Goal: Transaction & Acquisition: Purchase product/service

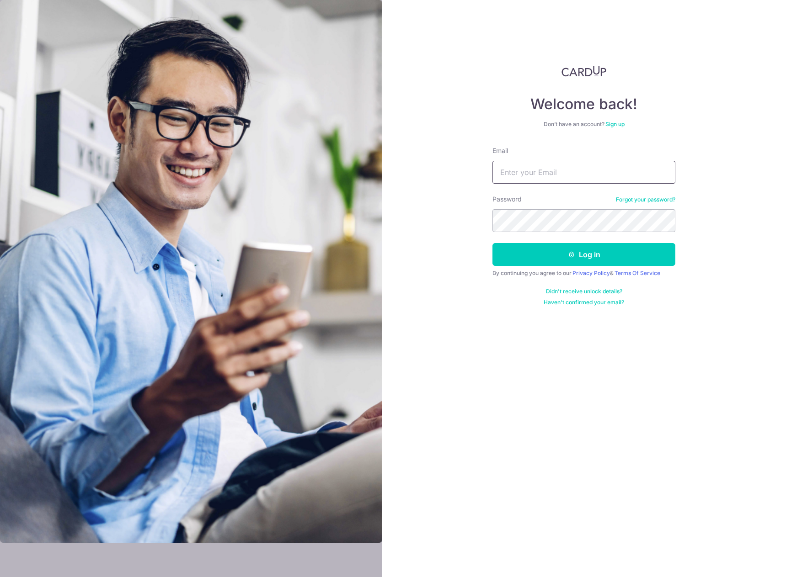
click at [528, 176] on input "Email" at bounding box center [583, 172] width 183 height 23
type input "aaronsim.92@gmail.com"
click at [492, 243] on button "Log in" at bounding box center [583, 254] width 183 height 23
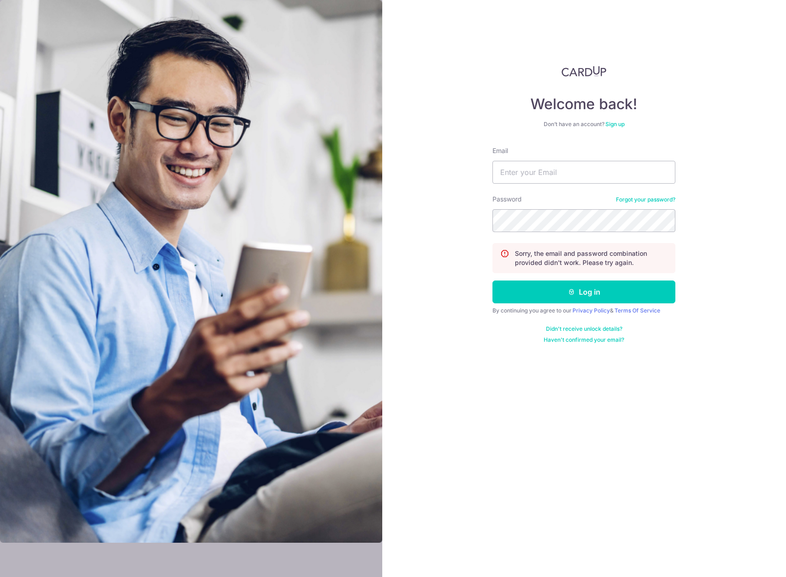
click at [506, 184] on form "Email Password Forgot your password? Sorry, the email and password combination …" at bounding box center [583, 244] width 183 height 197
click at [505, 170] on input "Email" at bounding box center [583, 172] width 183 height 23
type input "[EMAIL_ADDRESS][DOMAIN_NAME]"
click at [492, 281] on button "Log in" at bounding box center [583, 292] width 183 height 23
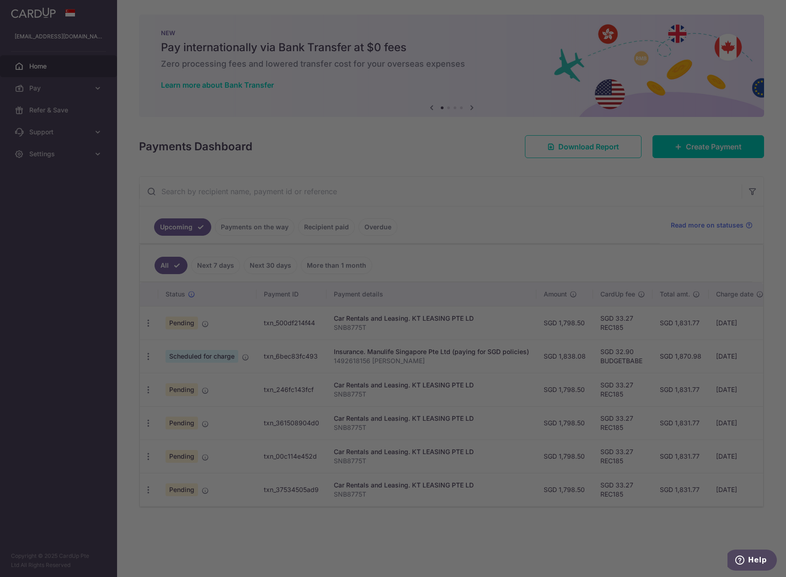
click at [205, 325] on div at bounding box center [397, 291] width 794 height 583
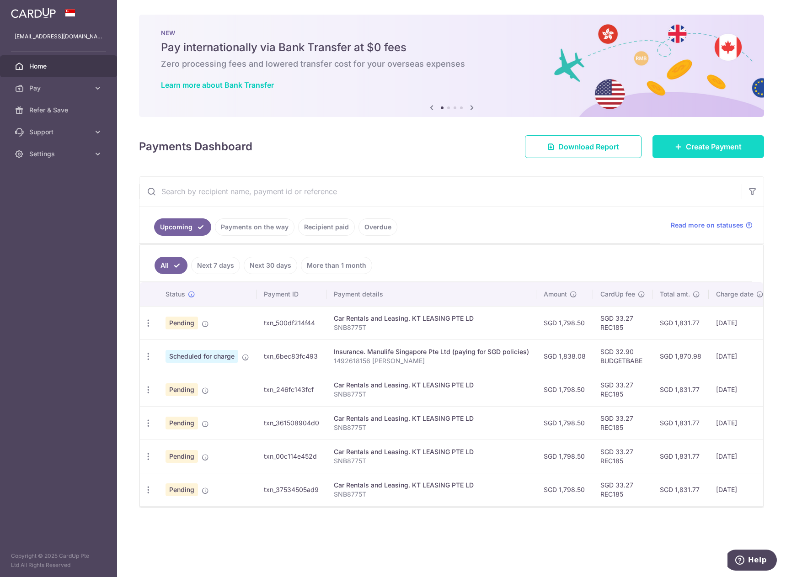
click at [701, 150] on span "Create Payment" at bounding box center [714, 146] width 56 height 11
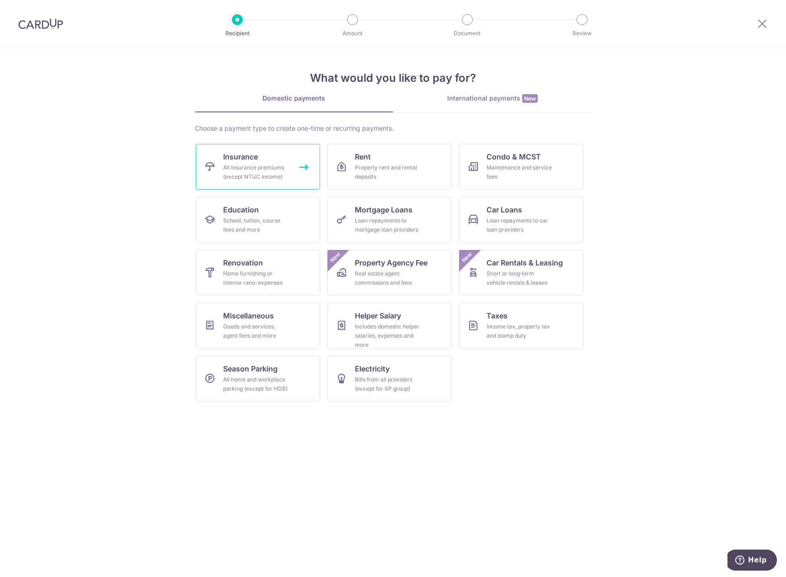
click at [260, 161] on link "Insurance All insurance premiums (except NTUC Income)" at bounding box center [258, 167] width 124 height 46
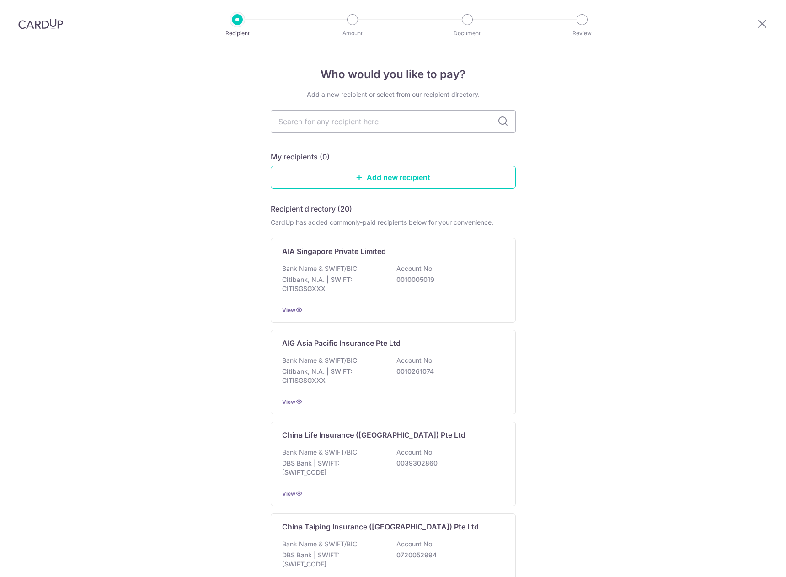
click at [341, 116] on input "text" at bounding box center [393, 121] width 245 height 23
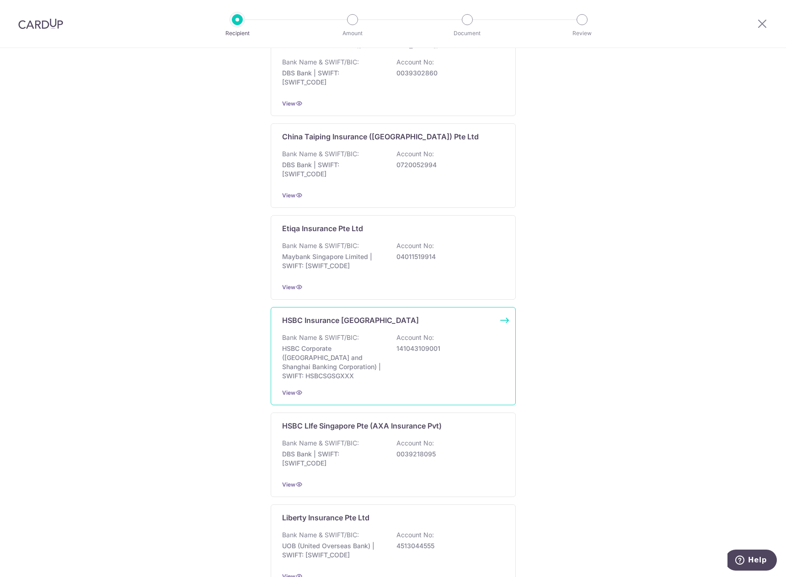
scroll to position [426, 0]
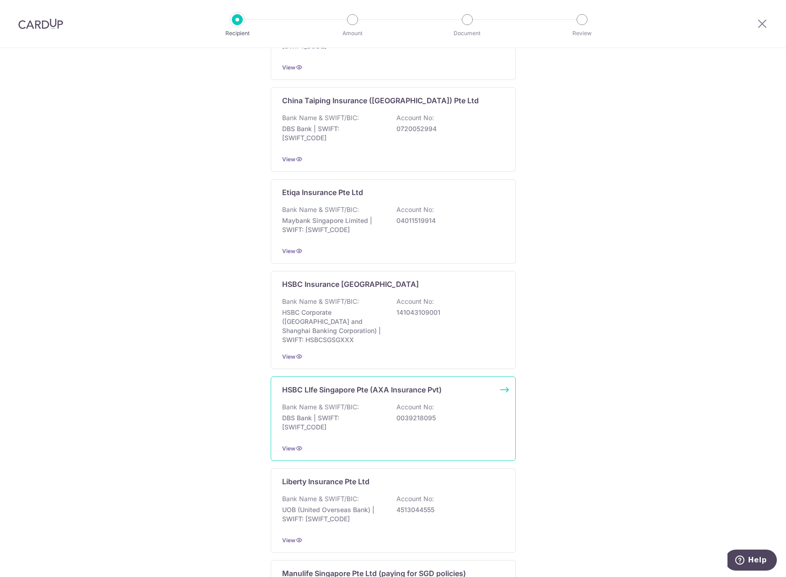
click at [332, 414] on p "DBS Bank | SWIFT: DBSSSGSGXXX" at bounding box center [333, 423] width 102 height 18
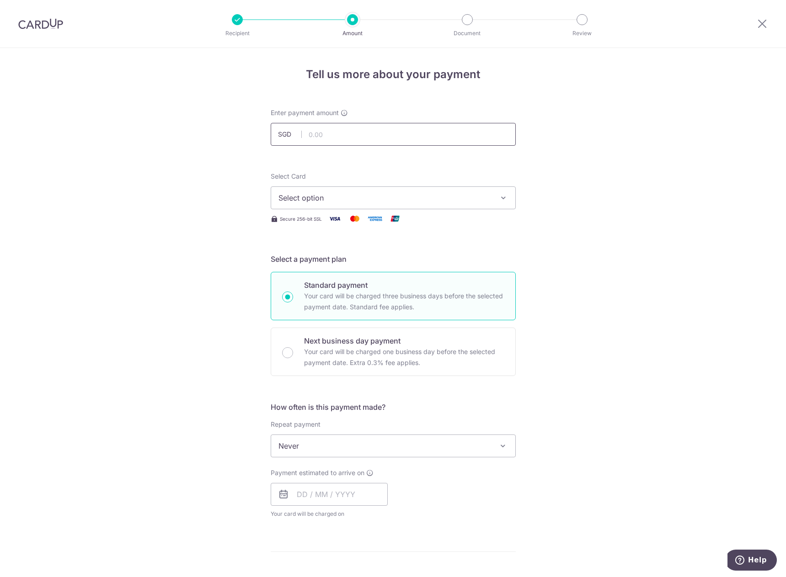
click at [315, 130] on input "text" at bounding box center [393, 134] width 245 height 23
click at [288, 193] on span "Select option" at bounding box center [384, 197] width 213 height 11
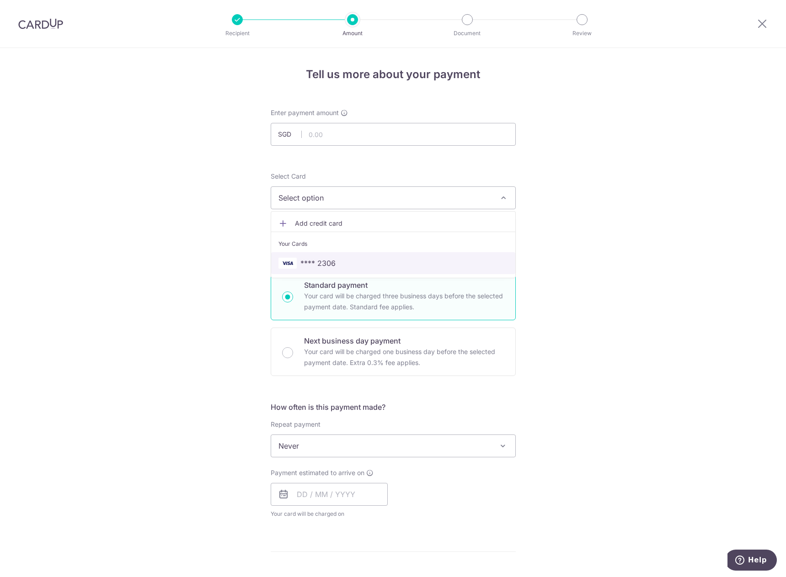
click at [300, 259] on span "**** 2306" at bounding box center [317, 263] width 35 height 11
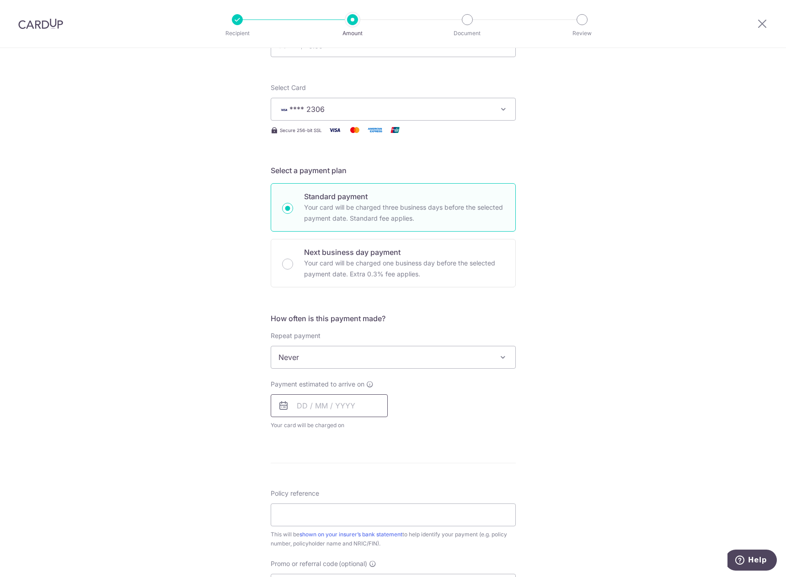
scroll to position [107, 0]
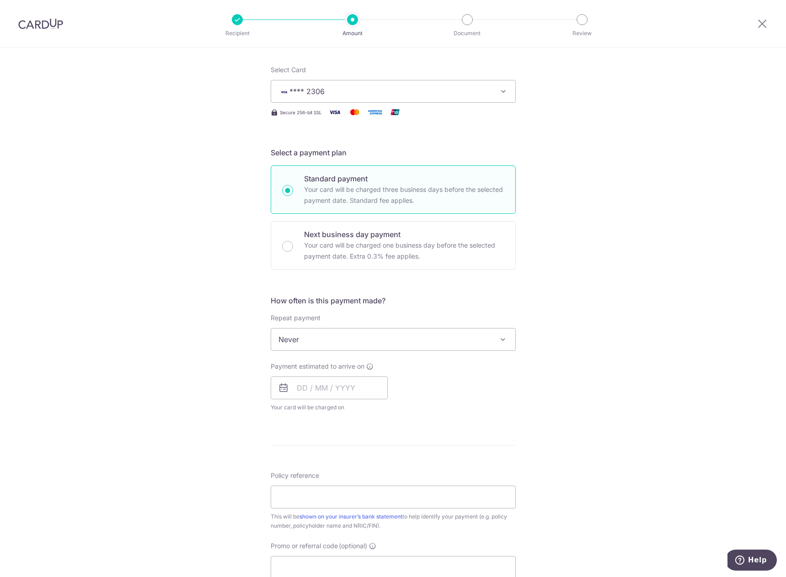
click at [286, 348] on span "Never" at bounding box center [393, 340] width 244 height 22
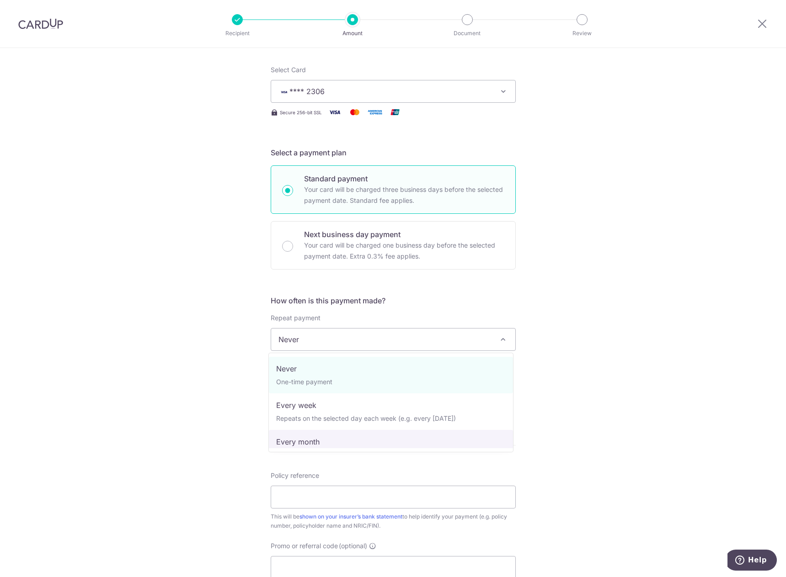
drag, startPoint x: 307, startPoint y: 440, endPoint x: 316, endPoint y: 440, distance: 8.7
select select "3"
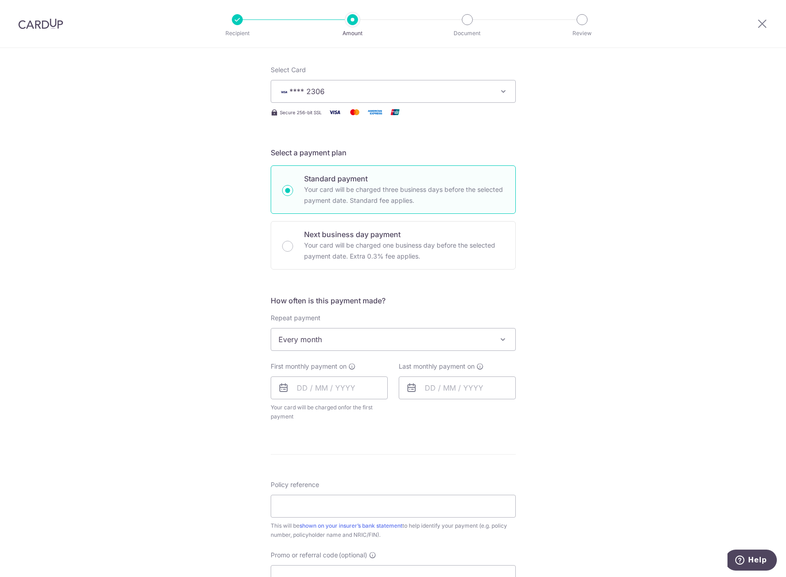
drag, startPoint x: 350, startPoint y: 335, endPoint x: 345, endPoint y: 327, distance: 9.5
click at [349, 334] on span "Every month" at bounding box center [393, 340] width 244 height 22
click at [234, 324] on div "Tell us more about your payment Enter payment amount SGD Select Card **** 2306 …" at bounding box center [393, 359] width 786 height 836
click at [369, 499] on input "Policy reference" at bounding box center [393, 506] width 245 height 23
paste input "REC185"
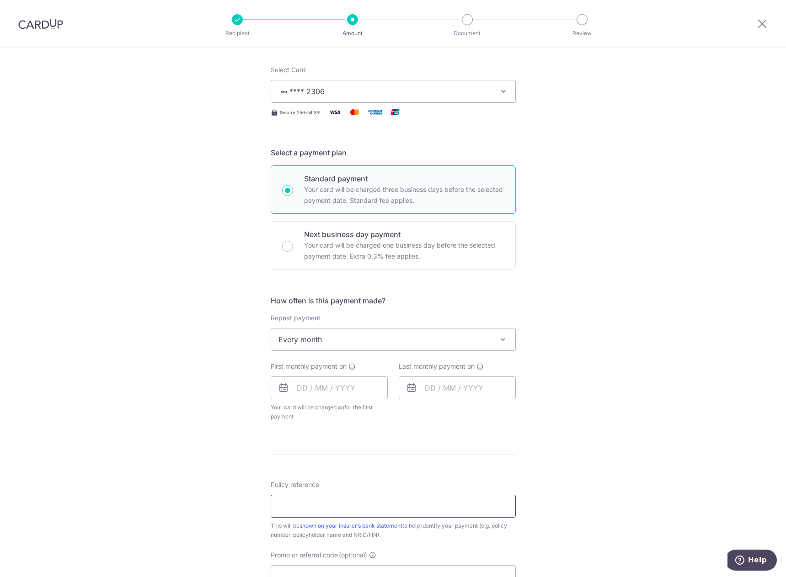
type input "REC185"
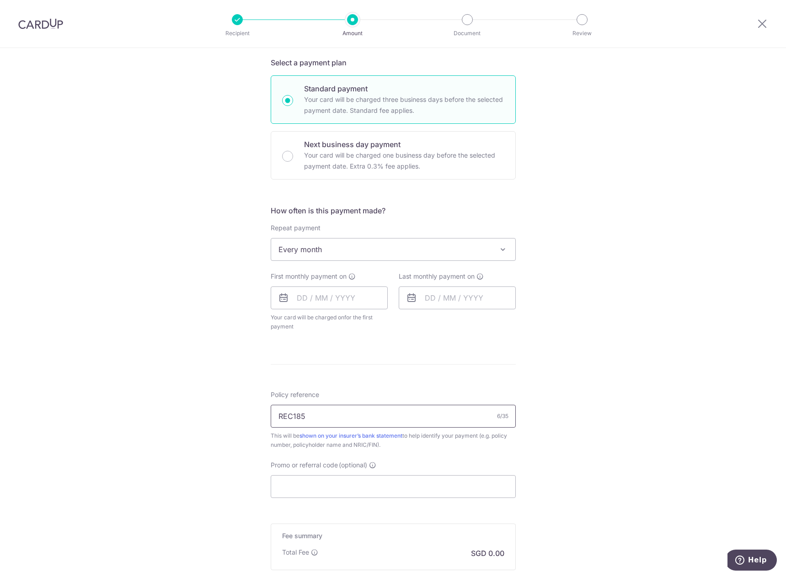
scroll to position [213, 0]
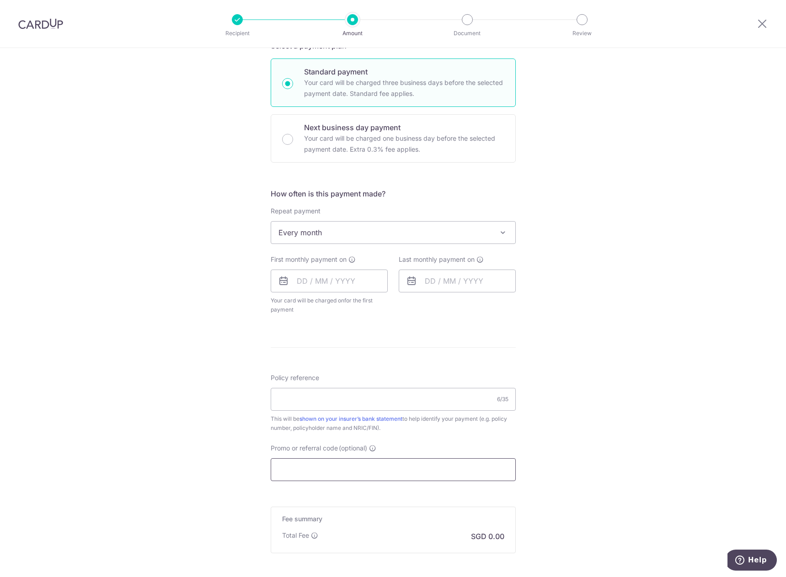
drag, startPoint x: 284, startPoint y: 465, endPoint x: 279, endPoint y: 459, distance: 7.8
click at [284, 465] on input "Promo or referral code (optional)" at bounding box center [393, 469] width 245 height 23
paste input "REC185"
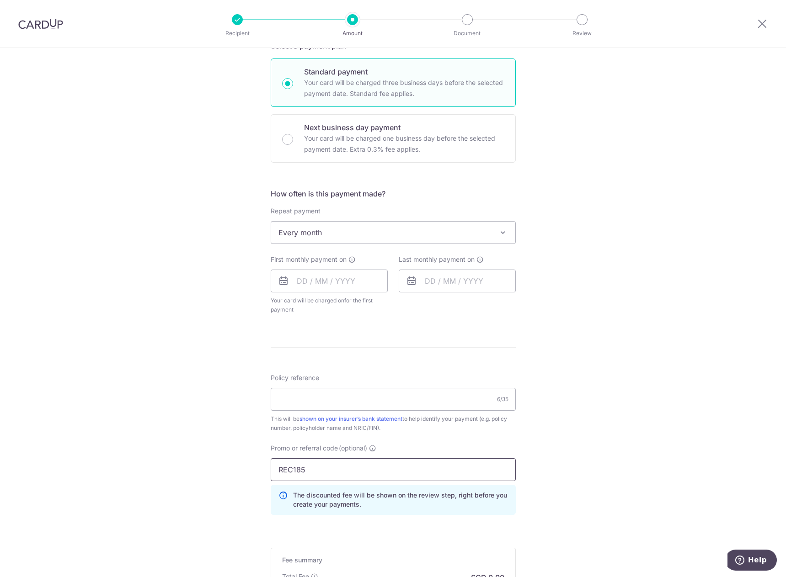
type input "REC185"
click at [219, 429] on div "Tell us more about your payment Enter payment amount SGD Select Card **** 2306 …" at bounding box center [393, 273] width 786 height 877
drag, startPoint x: 311, startPoint y: 397, endPoint x: 237, endPoint y: 398, distance: 74.1
click at [310, 397] on input "Policy reference" at bounding box center [393, 399] width 245 height 23
paste input "104-2248532"
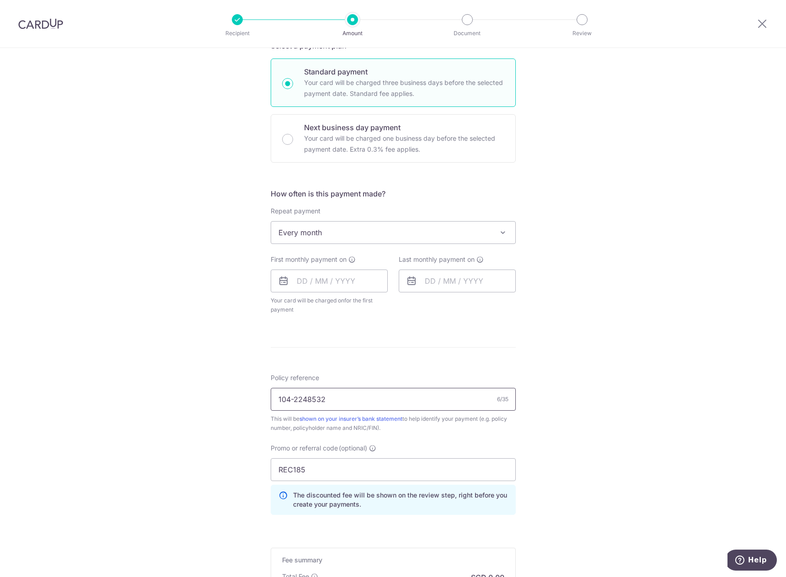
type input "104-2248532"
click at [191, 399] on div "Tell us more about your payment Enter payment amount SGD Select Card **** 2306 …" at bounding box center [393, 273] width 786 height 877
click at [183, 414] on div "Tell us more about your payment Enter payment amount SGD Select Card **** 2306 …" at bounding box center [393, 273] width 786 height 877
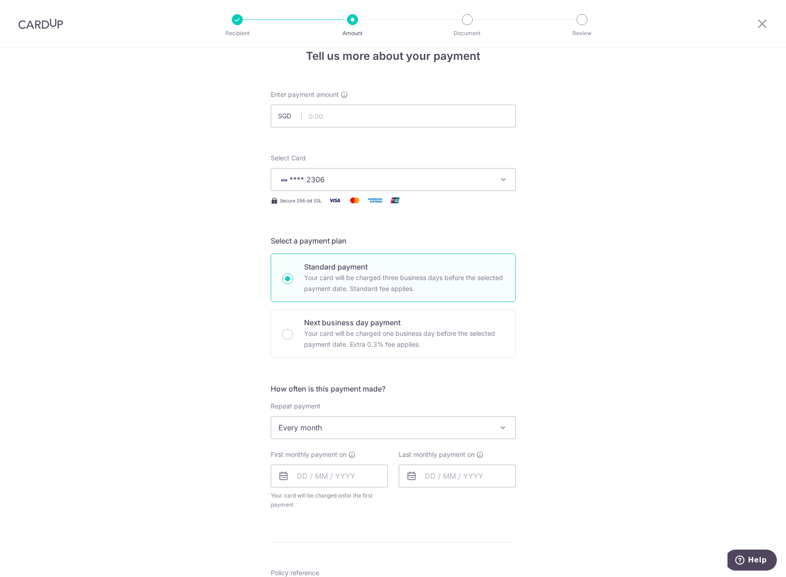
scroll to position [0, 0]
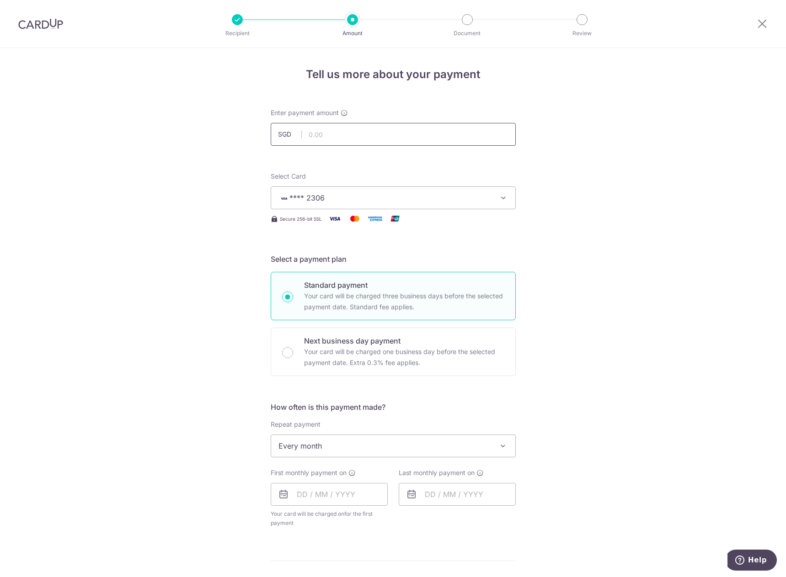
click at [336, 139] on input "text" at bounding box center [393, 134] width 245 height 23
type input "139.71"
drag, startPoint x: 169, startPoint y: 178, endPoint x: 181, endPoint y: 224, distance: 48.2
click at [169, 178] on div "Tell us more about your payment Enter payment amount SGD 139.71 Select Card ***…" at bounding box center [393, 486] width 786 height 877
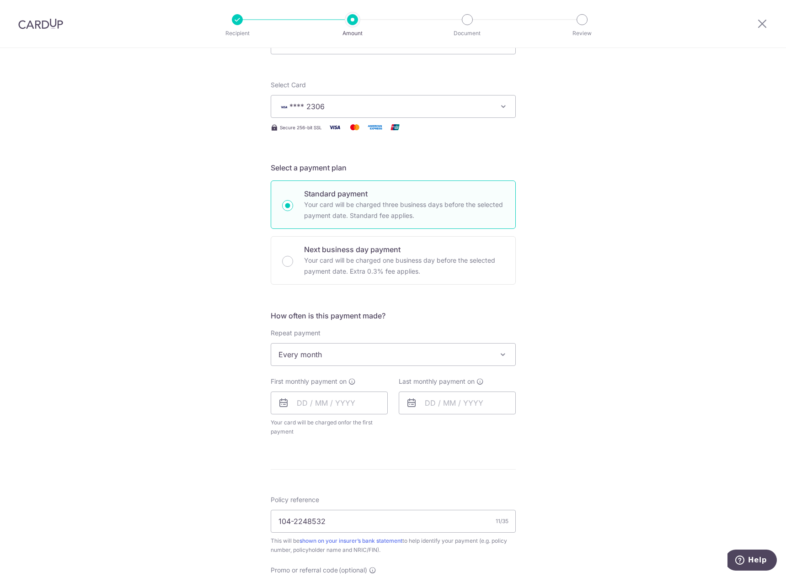
scroll to position [107, 0]
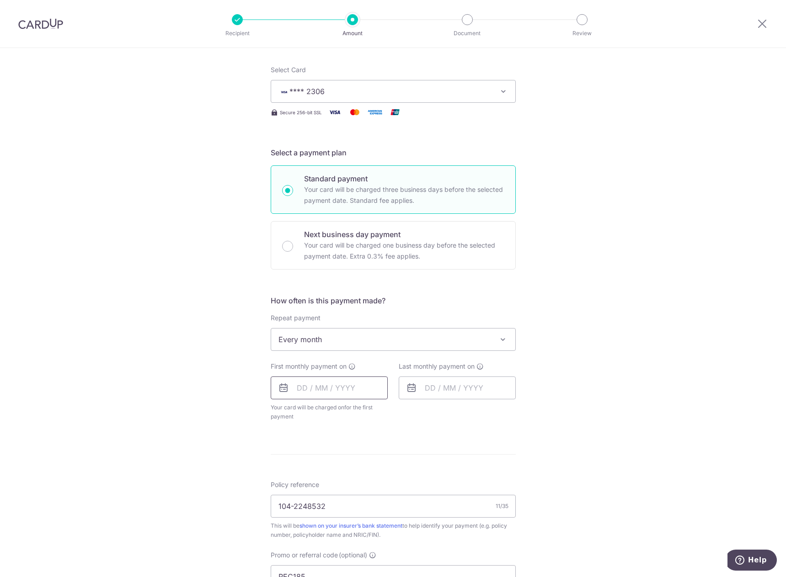
drag, startPoint x: 302, startPoint y: 386, endPoint x: 299, endPoint y: 382, distance: 5.2
click at [302, 386] on input "text" at bounding box center [329, 388] width 117 height 23
drag, startPoint x: 106, startPoint y: 344, endPoint x: 191, endPoint y: 377, distance: 91.2
click at [131, 349] on div "Tell us more about your payment Enter payment amount SGD 139.71 139.71 Select C…" at bounding box center [393, 379] width 786 height 877
click at [302, 387] on input "text" at bounding box center [329, 388] width 117 height 23
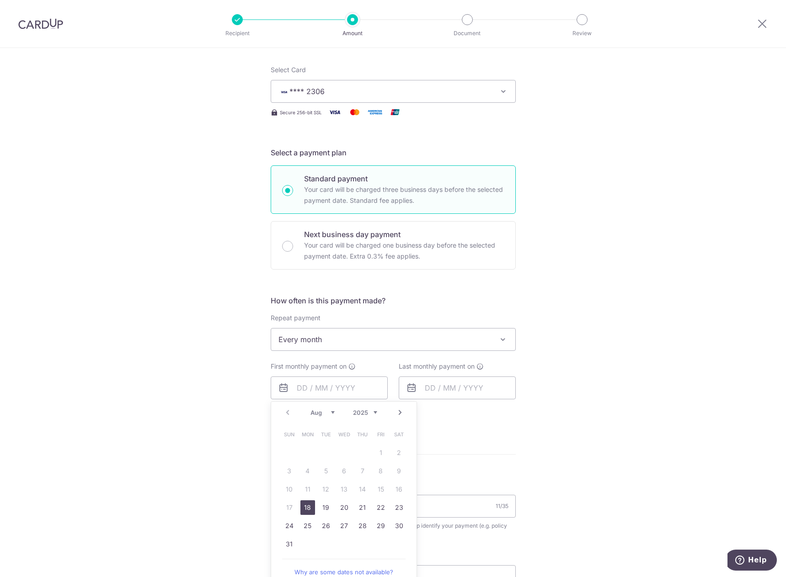
click at [321, 417] on div "Prev Next Aug Sep Oct Nov Dec 2025 2026 2027 2028 2029 2030 2031 2032 2033 2034…" at bounding box center [343, 413] width 145 height 22
click at [302, 502] on link "18" at bounding box center [307, 508] width 15 height 15
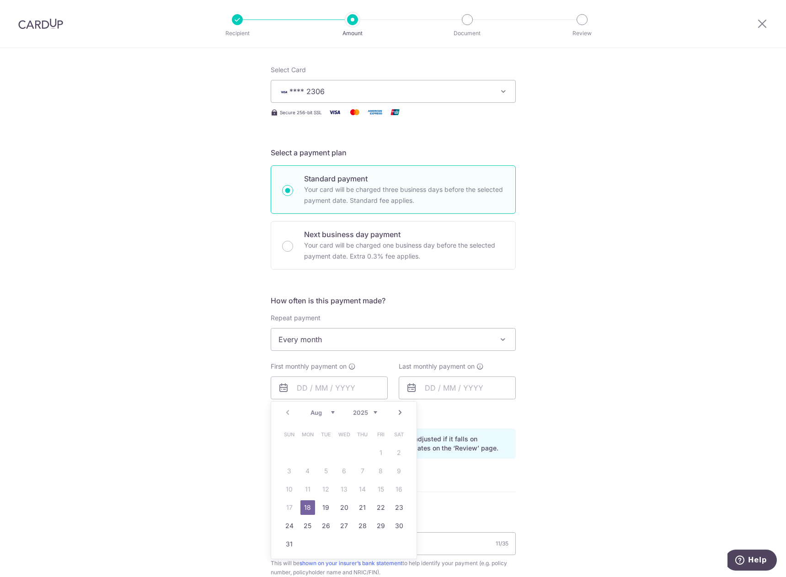
type input "[DATE]"
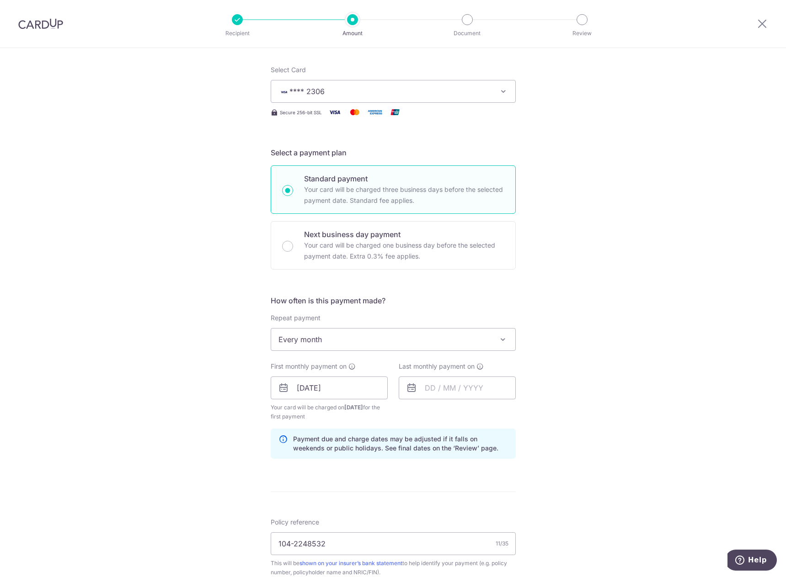
click at [520, 380] on div "Tell us more about your payment Enter payment amount SGD 139.71 139.71 Select C…" at bounding box center [393, 398] width 786 height 915
click at [442, 377] on input "text" at bounding box center [457, 388] width 117 height 23
click at [482, 416] on select "2025 2026 2027 2028 2029 2030 2031 2032 2033 2034 2035" at bounding box center [493, 412] width 24 height 7
click at [526, 492] on link "18" at bounding box center [527, 489] width 15 height 15
click at [184, 382] on div "Tell us more about your payment Enter payment amount SGD 139.71 139.71 Select C…" at bounding box center [393, 398] width 786 height 915
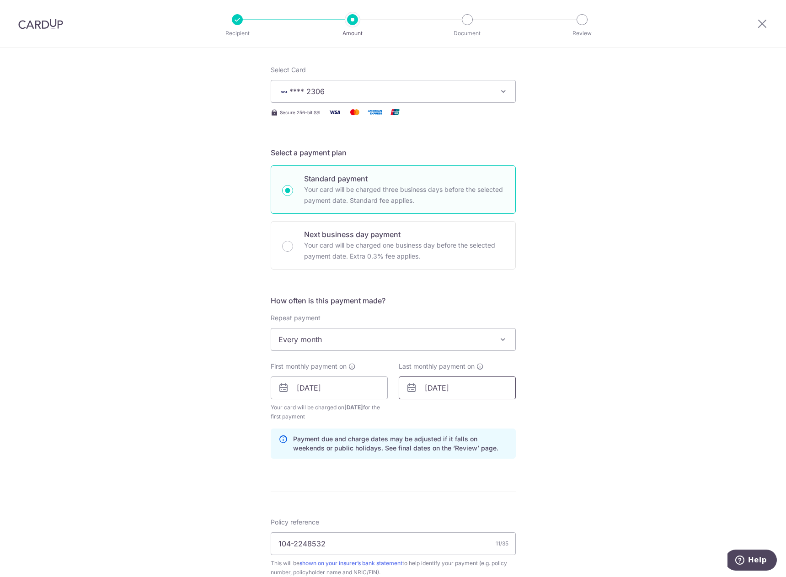
click at [455, 380] on input "18/08/2035" at bounding box center [457, 388] width 117 height 23
click at [442, 416] on div "Jan Feb Mar Apr May Jun Jul Aug Sep Oct Nov Dec 2025 2026 2027 2028 2029 2030 2…" at bounding box center [471, 413] width 67 height 8
click at [448, 412] on select "Jan Feb Mar Apr May Jun Jul Aug Sep Oct Nov Dec" at bounding box center [450, 412] width 24 height 7
click at [410, 512] on link "18" at bounding box center [417, 508] width 15 height 15
drag, startPoint x: 82, startPoint y: 366, endPoint x: 90, endPoint y: 365, distance: 7.8
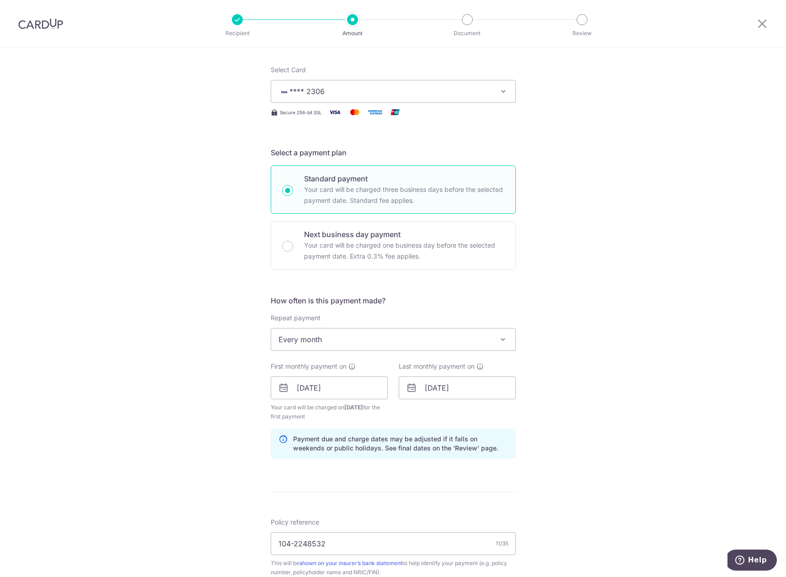
click at [84, 367] on div "Tell us more about your payment Enter payment amount SGD 139.71 139.71 Select C…" at bounding box center [393, 398] width 786 height 915
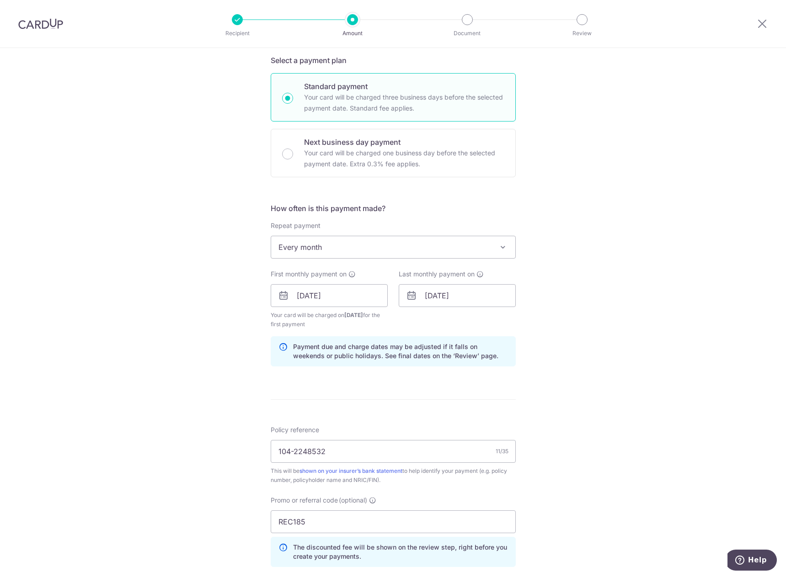
scroll to position [213, 0]
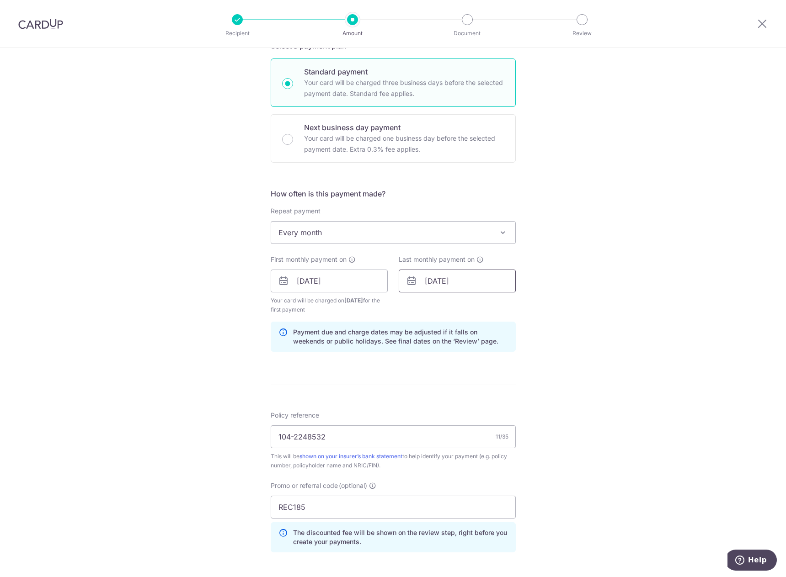
click at [468, 274] on input "18/02/2035" at bounding box center [457, 281] width 117 height 23
click at [478, 307] on div "Jan Feb Mar Apr May Jun Jul Aug Sep Oct Nov Dec 2025 2026 2027 2028 2029 2030 2…" at bounding box center [471, 306] width 67 height 8
click at [481, 309] on select "2025 2026 2027 2028 2029 2030 2031 2032 2033 2034 2035" at bounding box center [493, 305] width 24 height 7
click at [420, 367] on link "8" at bounding box center [417, 364] width 15 height 15
click at [434, 288] on input "08/02/2026" at bounding box center [457, 281] width 117 height 23
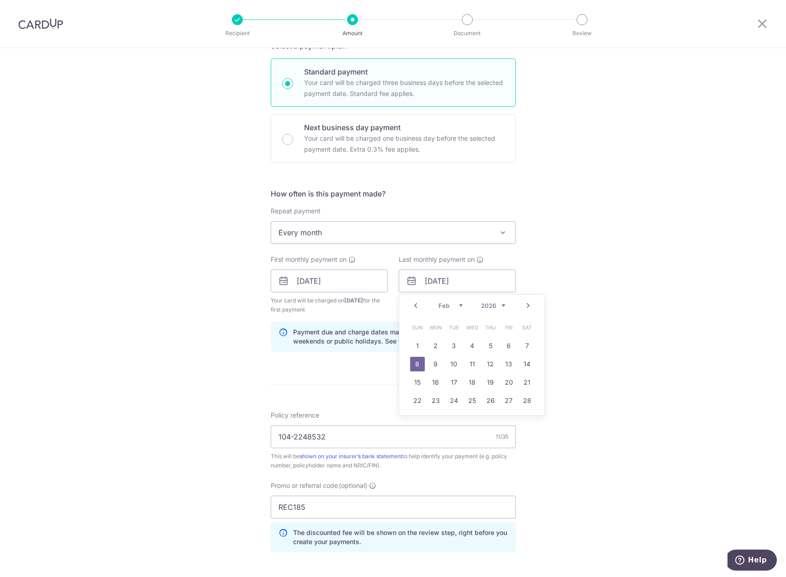
click at [433, 309] on div "Prev Next Jan Feb Mar Apr May Jun Jul Aug Sep Oct Nov Dec 2025 2026 2027 2028 2…" at bounding box center [471, 306] width 145 height 22
click at [443, 305] on select "Jan Feb Mar Apr May Jun Jul Aug Sep Oct Nov Dec" at bounding box center [450, 305] width 24 height 7
click at [414, 402] on link "18" at bounding box center [417, 401] width 15 height 15
type input "18/01/2026"
click at [158, 357] on div "Tell us more about your payment Enter payment amount SGD 139.71 139.71 Select C…" at bounding box center [393, 292] width 786 height 915
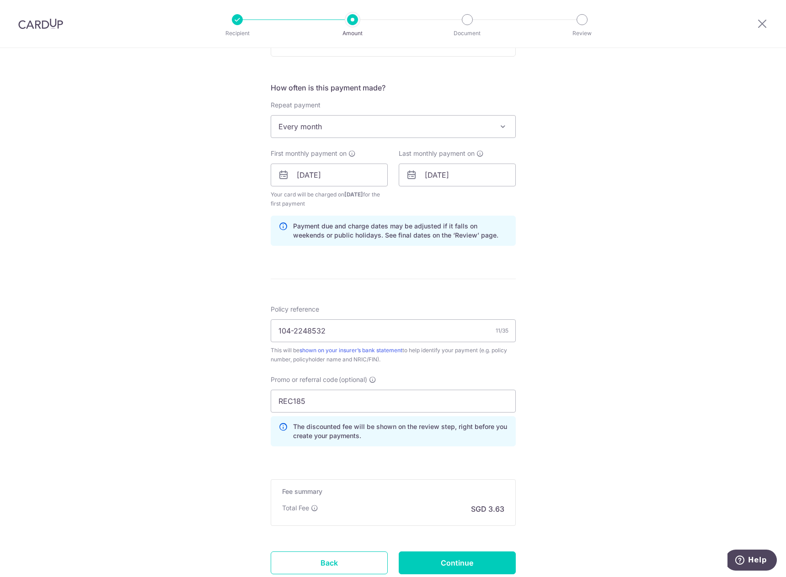
scroll to position [385, 0]
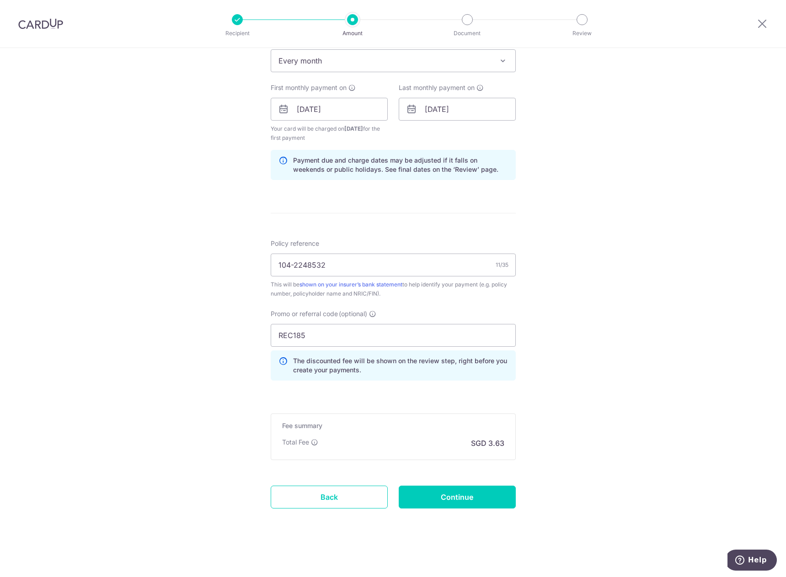
click at [326, 384] on div "Promo or referral code (optional) REC185 The discounted fee will be shown on th…" at bounding box center [393, 348] width 256 height 79
click at [335, 339] on input "REC185" at bounding box center [393, 335] width 245 height 23
click at [448, 492] on input "Continue" at bounding box center [457, 497] width 117 height 23
type input "Create Schedule"
click at [317, 340] on input "REC185" at bounding box center [393, 335] width 245 height 23
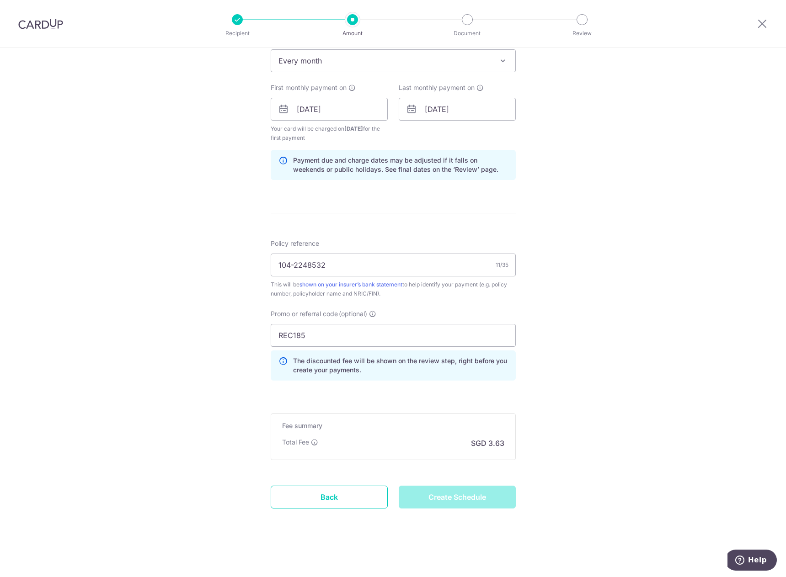
click at [194, 321] on div "Tell us more about your payment Enter payment amount SGD 139.71 139.71 Select C…" at bounding box center [393, 120] width 786 height 915
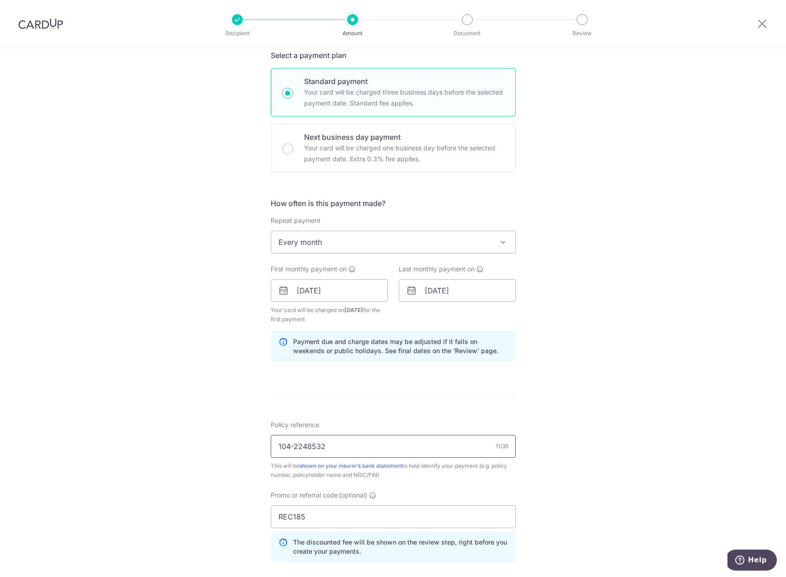
scroll to position [213, 0]
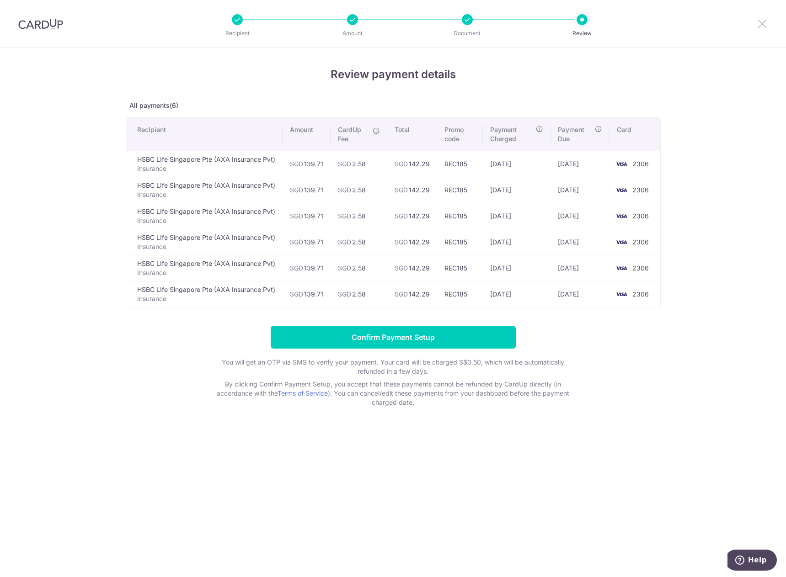
click at [757, 23] on icon at bounding box center [762, 23] width 11 height 11
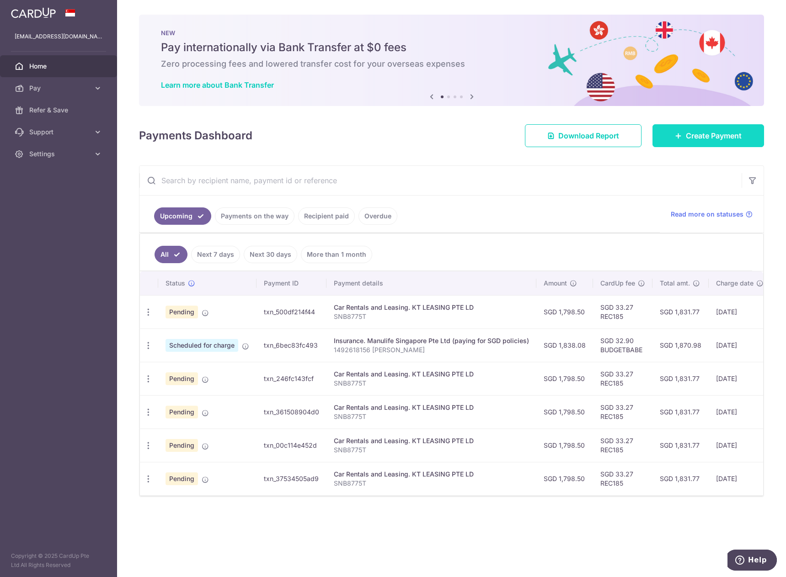
click at [669, 137] on link "Create Payment" at bounding box center [708, 135] width 112 height 23
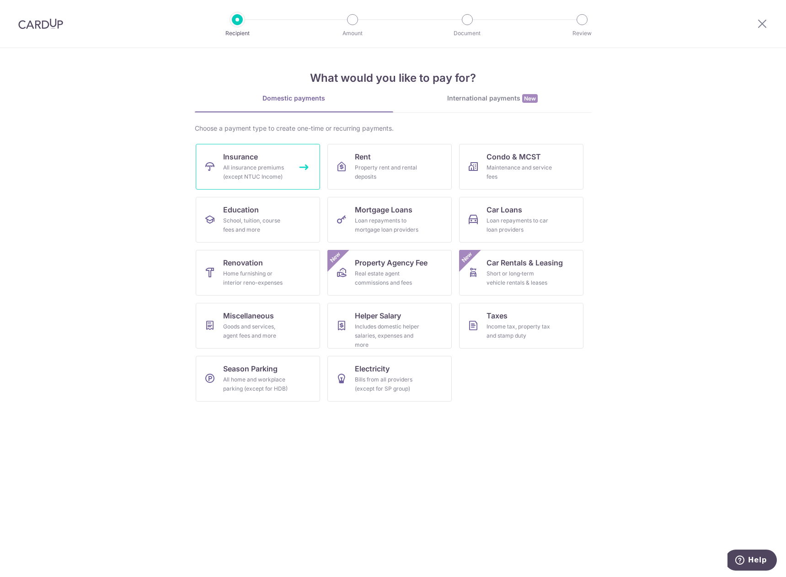
click at [244, 148] on link "Insurance All insurance premiums (except NTUC Income)" at bounding box center [258, 167] width 124 height 46
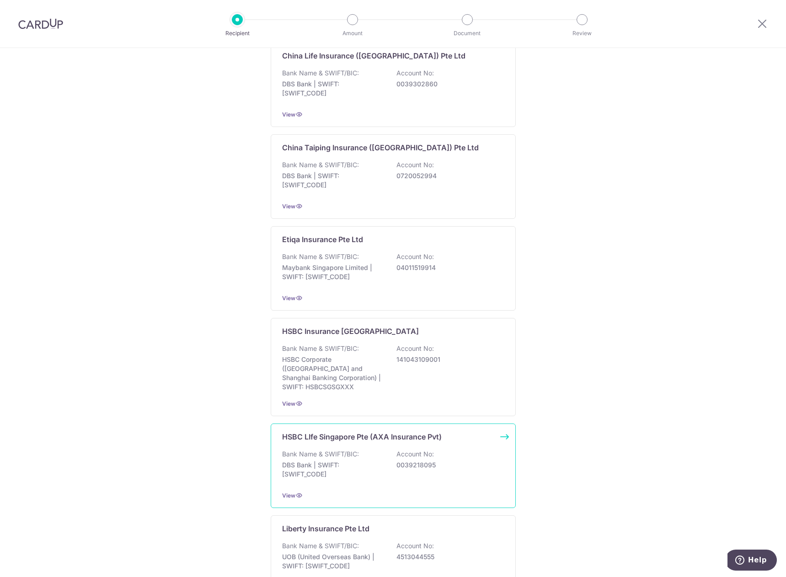
scroll to position [533, 0]
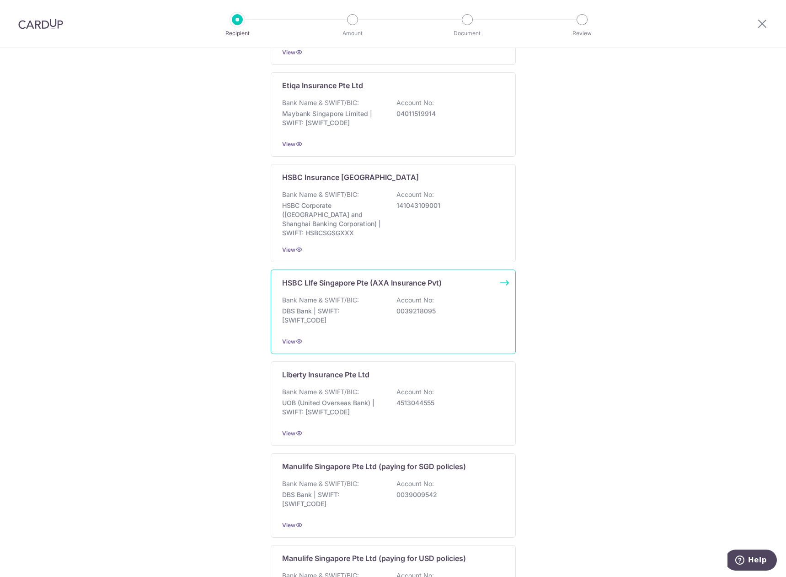
click at [323, 277] on p "HSBC LIfe Singapore Pte (AXA Insurance Pvt)" at bounding box center [362, 282] width 160 height 11
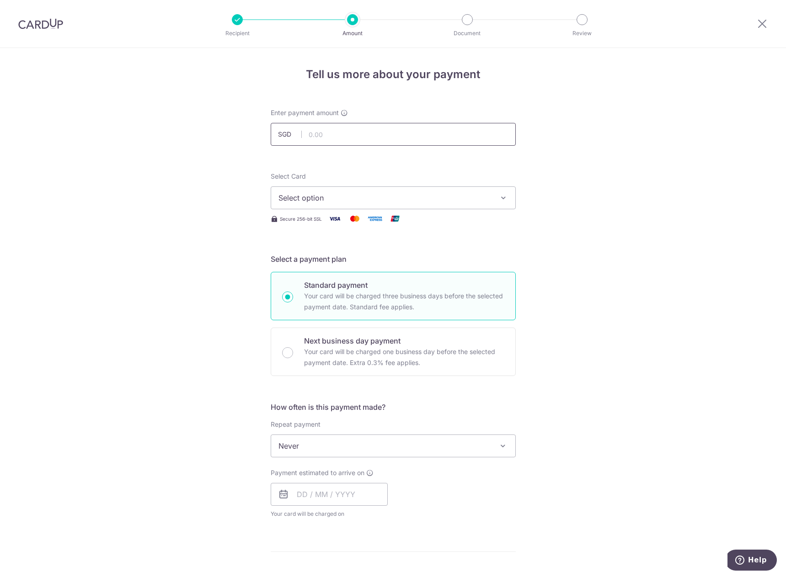
click at [323, 132] on input "text" at bounding box center [393, 134] width 245 height 23
type input "139.71"
click at [323, 202] on span "Select option" at bounding box center [384, 197] width 213 height 11
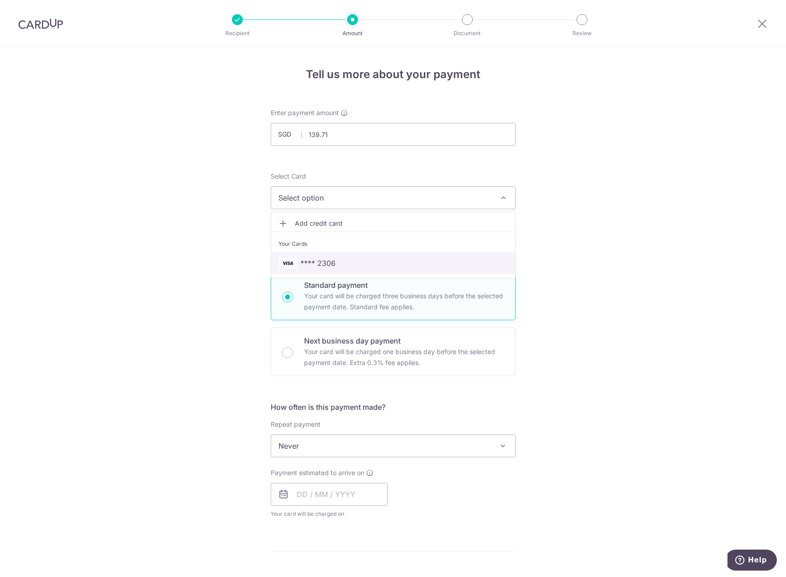
click at [320, 267] on span "**** 2306" at bounding box center [317, 263] width 35 height 11
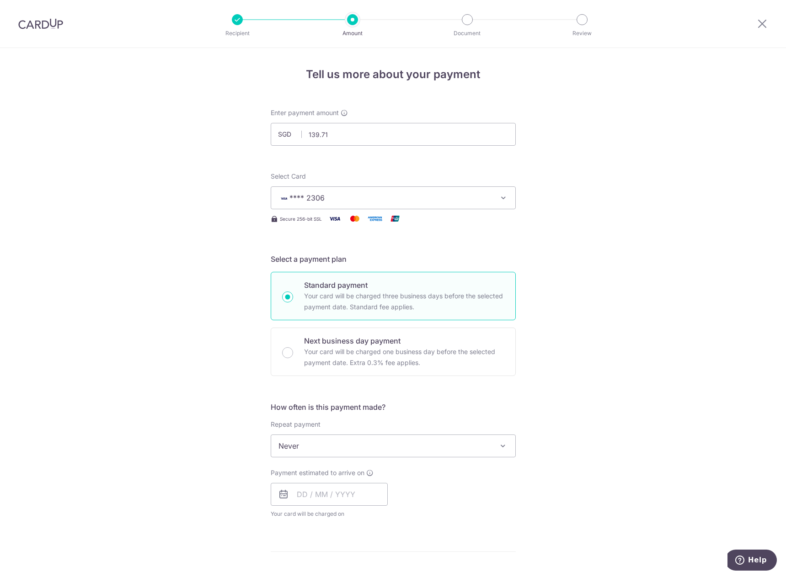
scroll to position [107, 0]
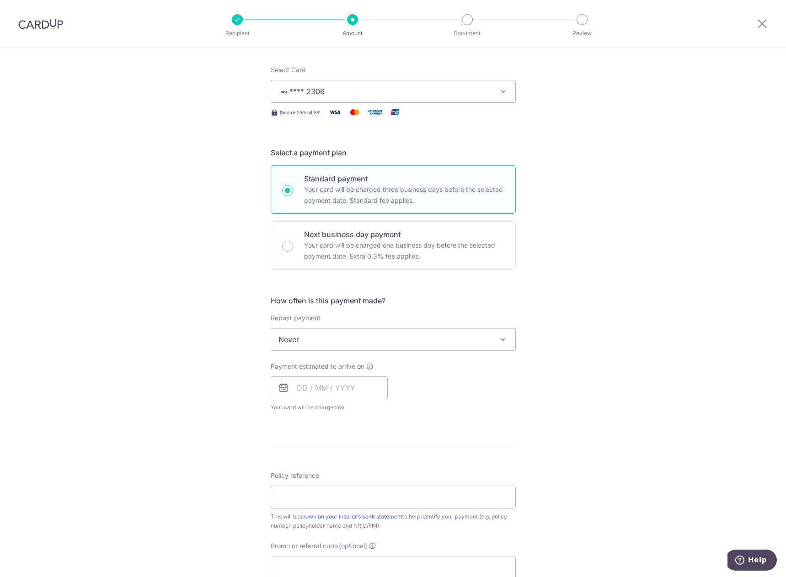
click at [309, 342] on span "Never" at bounding box center [393, 340] width 244 height 22
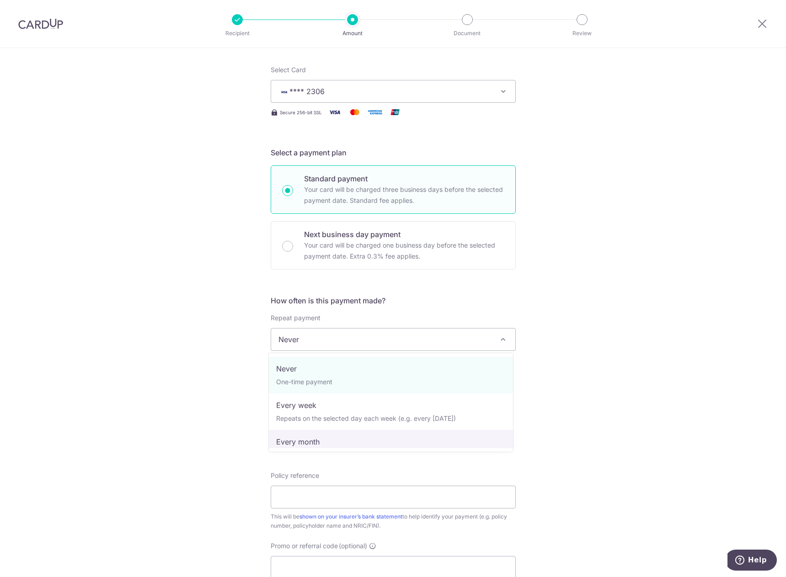
select select "3"
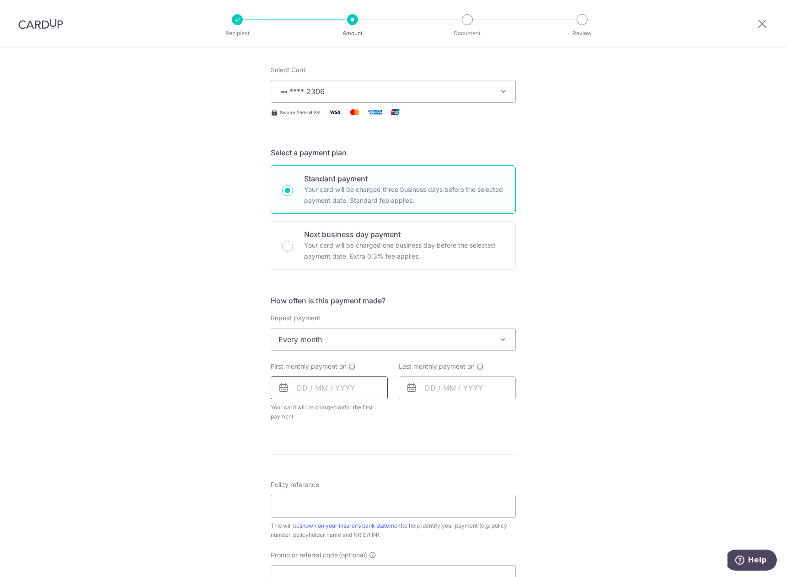
click at [325, 381] on input "text" at bounding box center [329, 388] width 117 height 23
click at [247, 396] on div "Tell us more about your payment Enter payment amount SGD 139.71 139.71 Select C…" at bounding box center [393, 359] width 786 height 836
click at [309, 382] on input "text" at bounding box center [329, 388] width 117 height 23
click at [302, 509] on link "18" at bounding box center [307, 508] width 15 height 15
type input "18/08/2025"
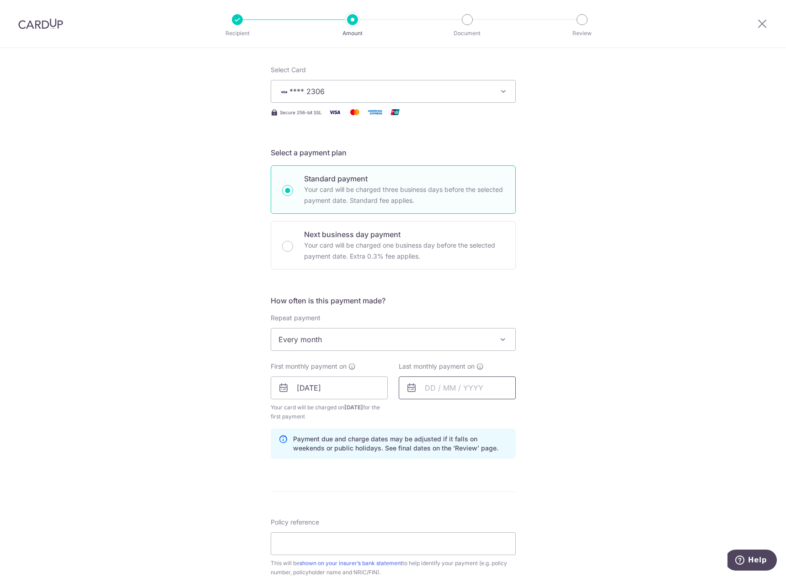
click at [433, 390] on input "text" at bounding box center [457, 388] width 117 height 23
click at [508, 408] on div "Prev Next Aug Sep Oct Nov Dec 2025 2026 2027 2028 2029 2030 2031 2032 2033 2034…" at bounding box center [471, 413] width 145 height 22
click at [496, 420] on div "Prev Next Aug Sep Oct Nov Dec 2025 2026 2027 2028 2029 2030 2031 2032 2033 2034…" at bounding box center [471, 413] width 145 height 22
click at [492, 416] on div "Aug Sep Oct Nov Dec 2025 2026 2027 2028 2029 2030 2031 2032 2033 2034 2035" at bounding box center [471, 413] width 67 height 8
click at [489, 413] on select "2025 2026 2027 2028 2029 2030 2031 2032 2033 2034 2035" at bounding box center [493, 412] width 24 height 7
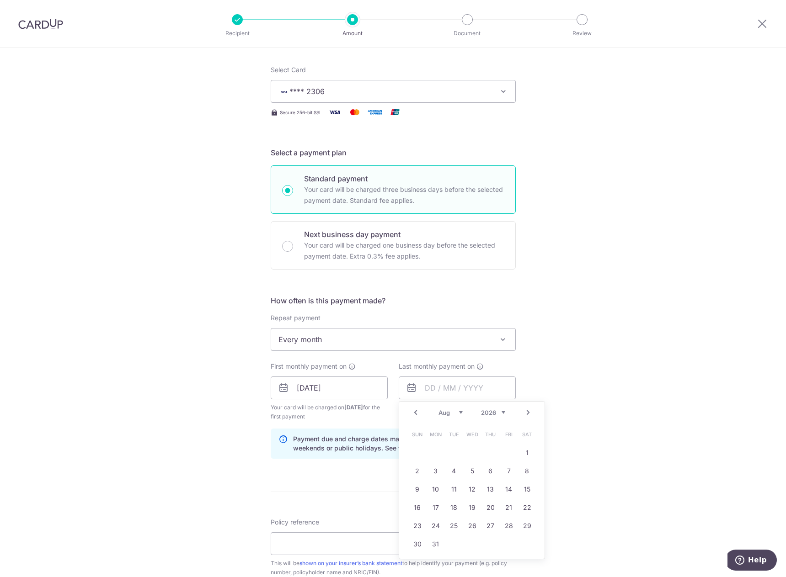
click at [446, 415] on select "Jan Feb Mar Apr May Jun Jul Aug Sep Oct Nov Dec" at bounding box center [450, 412] width 24 height 7
click at [418, 509] on link "18" at bounding box center [417, 508] width 15 height 15
type input "18/01/2026"
click at [132, 381] on div "Tell us more about your payment Enter payment amount SGD 139.71 139.71 Select C…" at bounding box center [393, 378] width 786 height 874
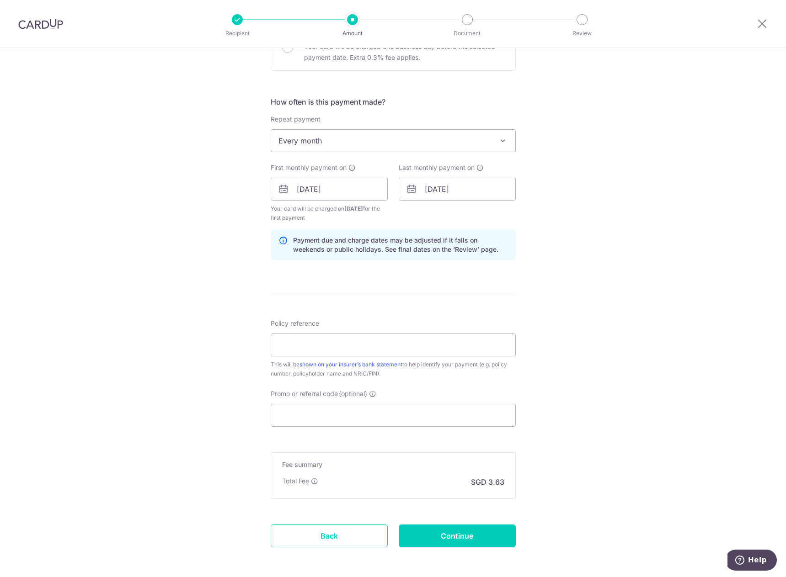
scroll to position [320, 0]
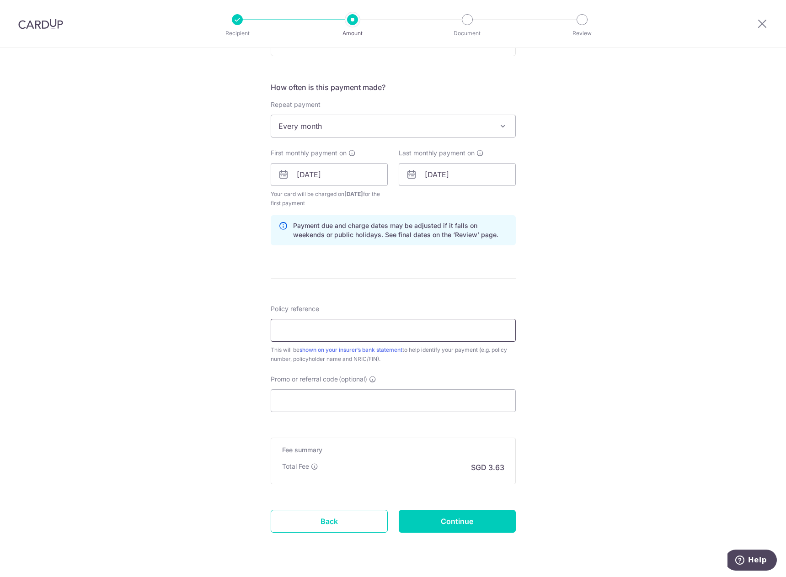
click at [277, 336] on input "Policy reference" at bounding box center [393, 330] width 245 height 23
click at [217, 317] on div "Tell us more about your payment Enter payment amount SGD 139.71 139.71 Select C…" at bounding box center [393, 165] width 786 height 874
click at [330, 338] on input "Policy reference" at bounding box center [393, 330] width 245 height 23
click at [220, 367] on div "Tell us more about your payment Enter payment amount SGD 139.71 139.71 Select C…" at bounding box center [393, 165] width 786 height 874
click at [273, 324] on input "Policy reference" at bounding box center [393, 330] width 245 height 23
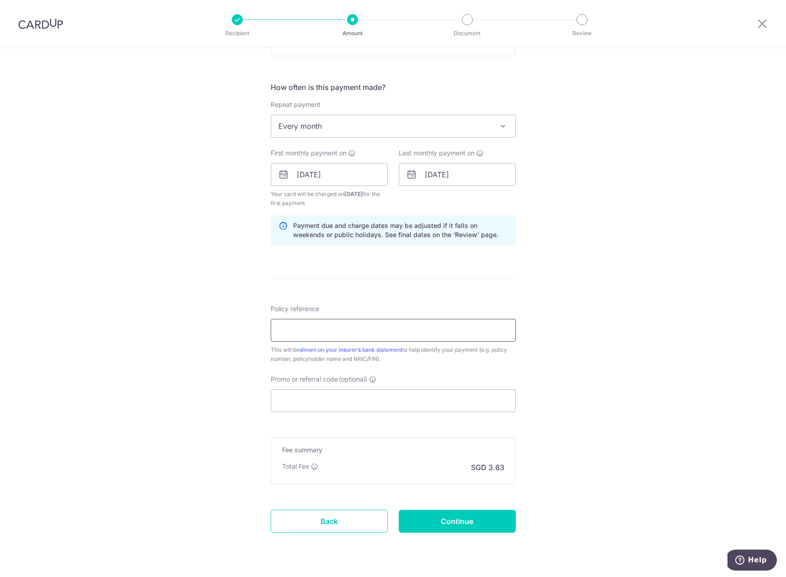
paste input "104-2248532"
type input "104-2248532 [PERSON_NAME] [PERSON_NAME]"
click at [378, 352] on link "shown on your insurer’s bank statement" at bounding box center [350, 350] width 103 height 7
click at [307, 404] on input "Promo or referral code (optional)" at bounding box center [393, 400] width 245 height 23
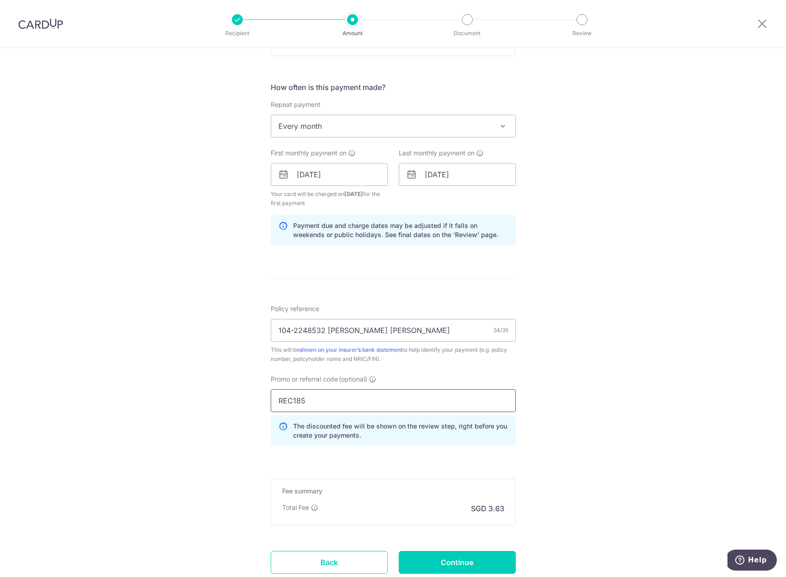
type input "REC185"
click at [235, 412] on div "Tell us more about your payment Enter payment amount SGD 139.71 139.71 Select C…" at bounding box center [393, 185] width 786 height 915
drag, startPoint x: 544, startPoint y: 282, endPoint x: 474, endPoint y: 448, distance: 180.4
click at [545, 286] on div "Tell us more about your payment Enter payment amount SGD 139.71 139.71 Select C…" at bounding box center [393, 185] width 786 height 915
click at [556, 458] on div "Tell us more about your payment Enter payment amount SGD 139.71 139.71 Select C…" at bounding box center [393, 185] width 786 height 915
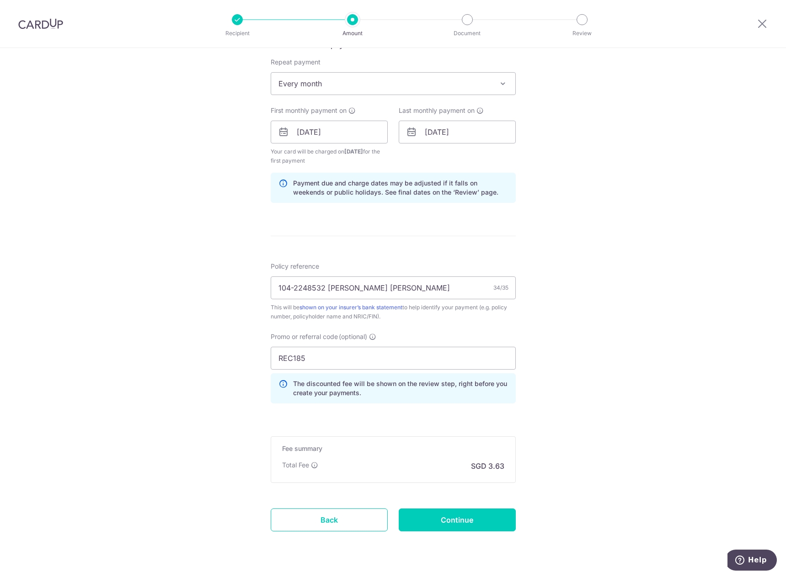
scroll to position [385, 0]
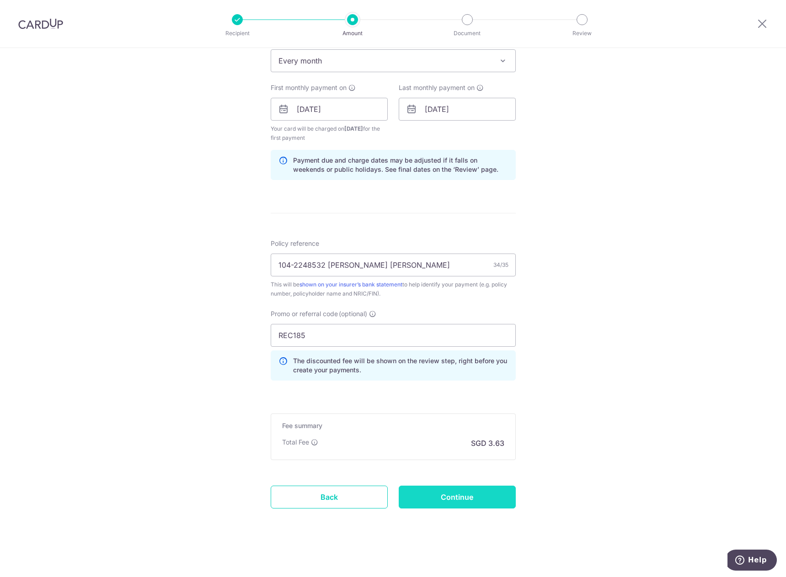
click at [471, 491] on input "Continue" at bounding box center [457, 497] width 117 height 23
type input "Create Schedule"
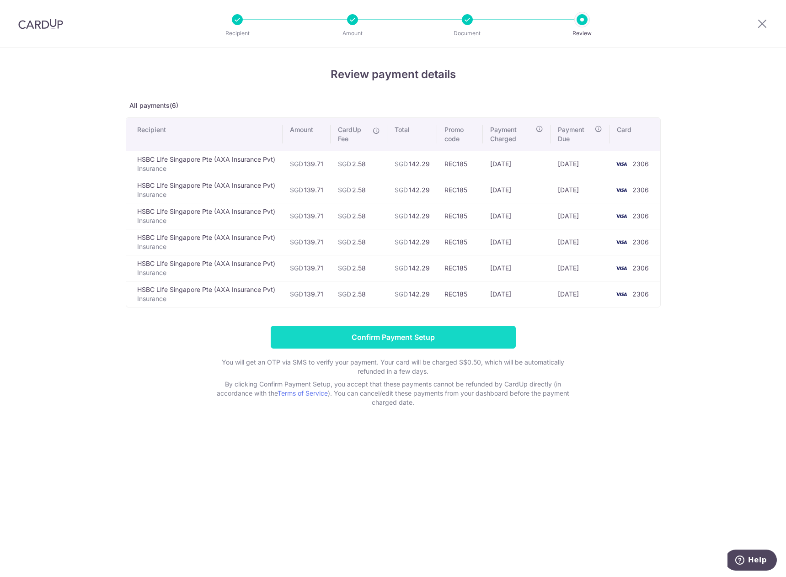
click at [392, 334] on input "Confirm Payment Setup" at bounding box center [393, 337] width 245 height 23
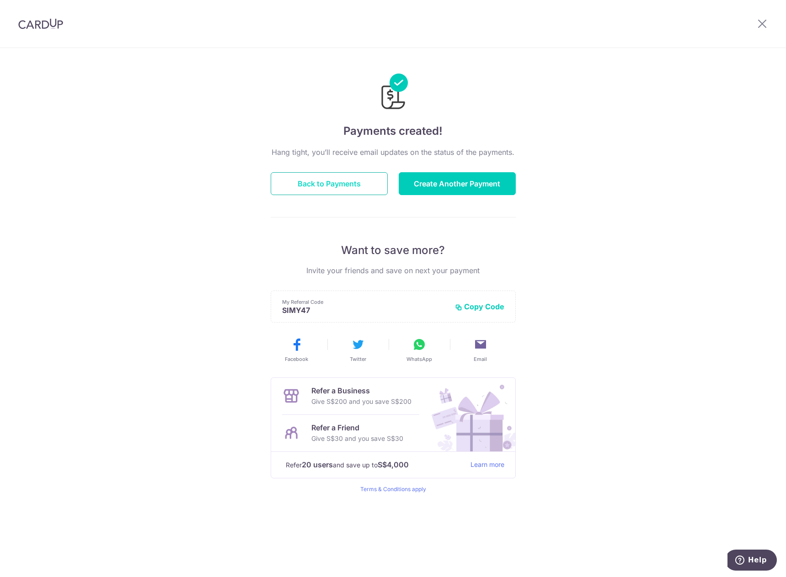
click at [306, 187] on button "Back to Payments" at bounding box center [329, 183] width 117 height 23
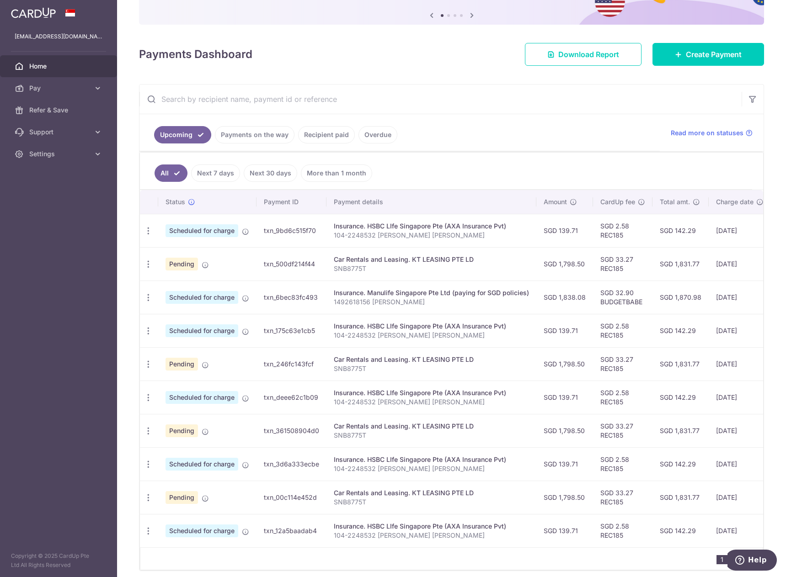
scroll to position [107, 0]
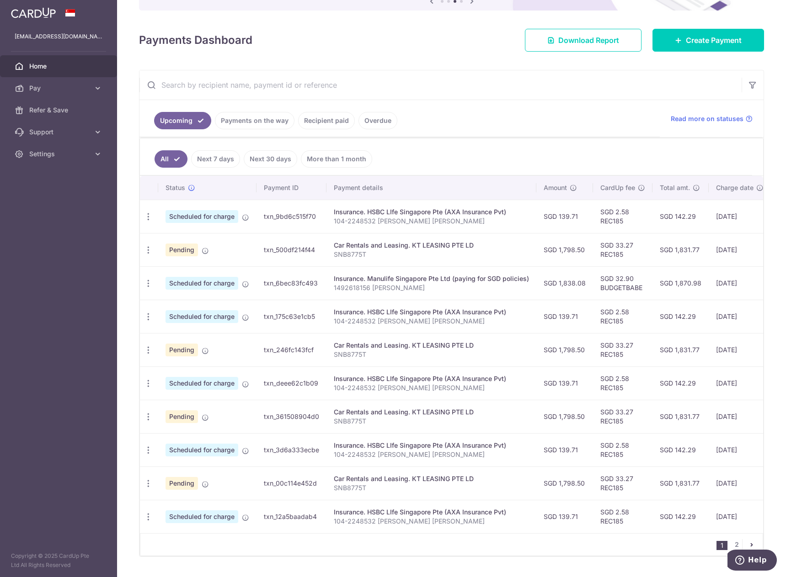
click at [255, 163] on link "Next 30 days" at bounding box center [270, 158] width 53 height 17
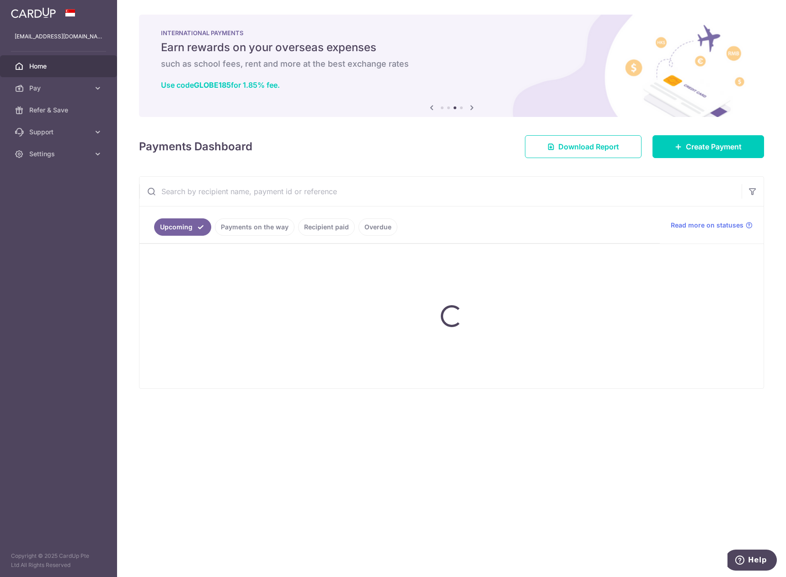
scroll to position [0, 0]
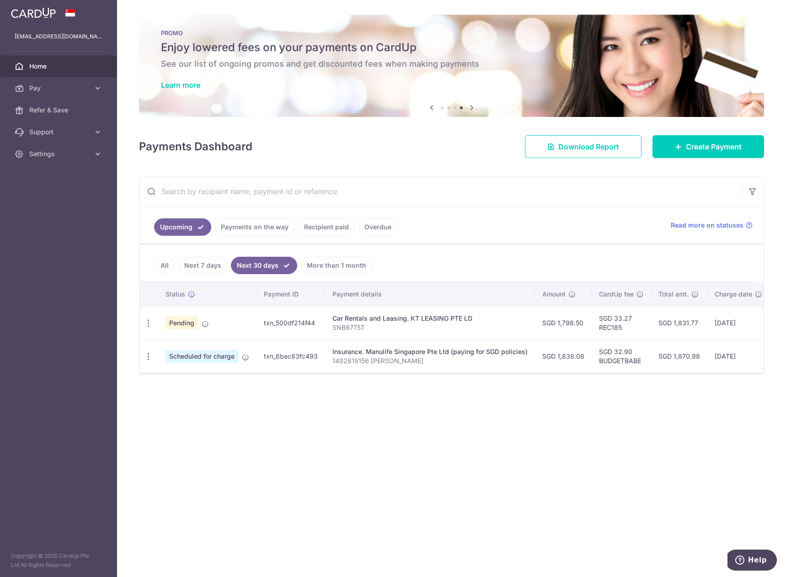
click at [207, 271] on link "Next 7 days" at bounding box center [202, 265] width 49 height 17
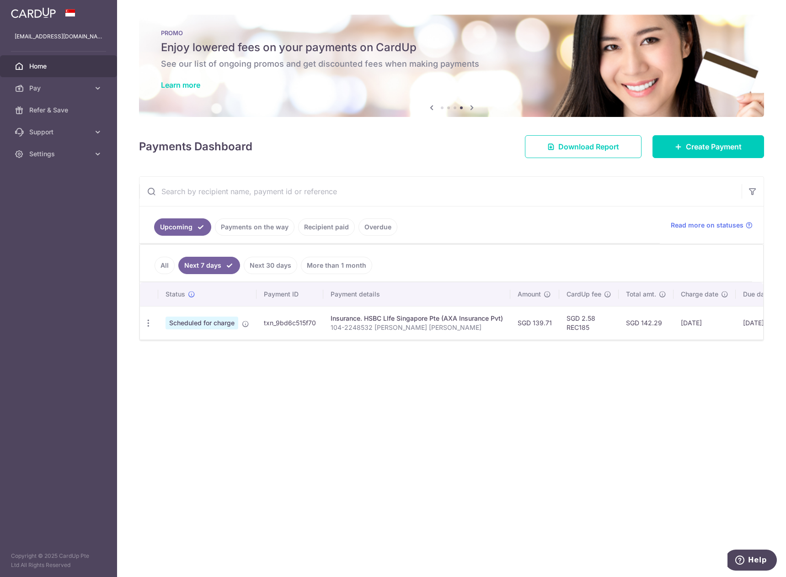
click at [251, 267] on link "Next 30 days" at bounding box center [270, 265] width 53 height 17
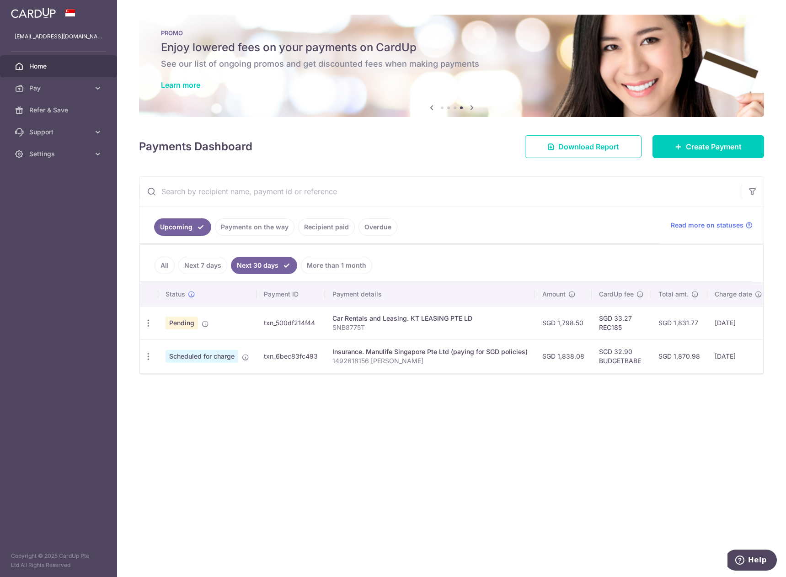
click at [334, 258] on link "More than 1 month" at bounding box center [336, 265] width 71 height 17
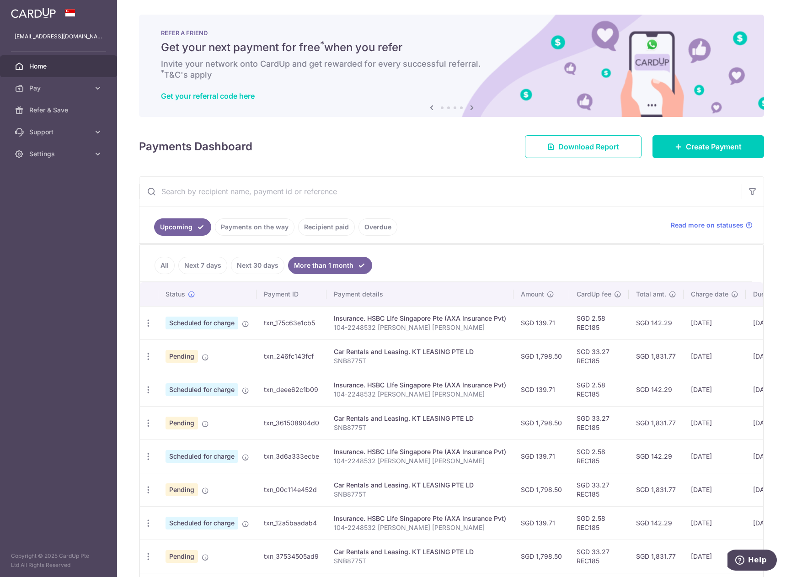
click at [194, 272] on link "Next 7 days" at bounding box center [202, 265] width 49 height 17
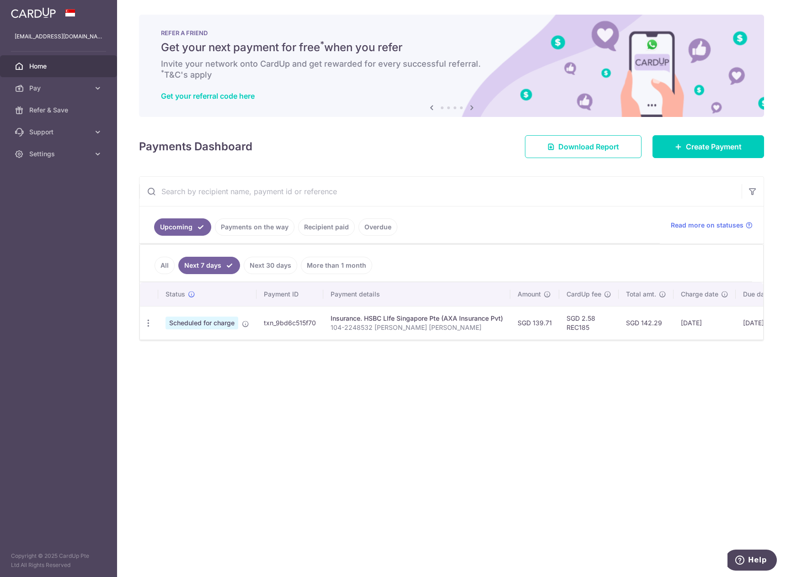
click at [165, 263] on link "All" at bounding box center [165, 265] width 20 height 17
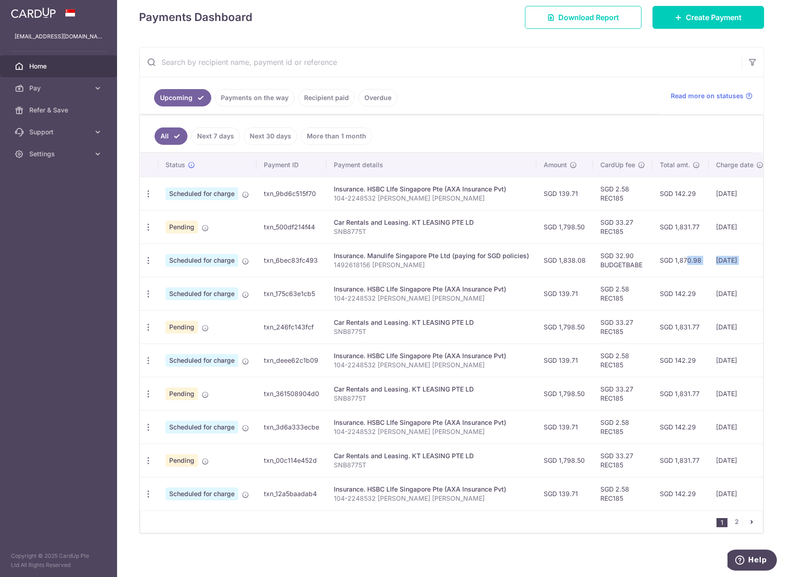
scroll to position [0, 127]
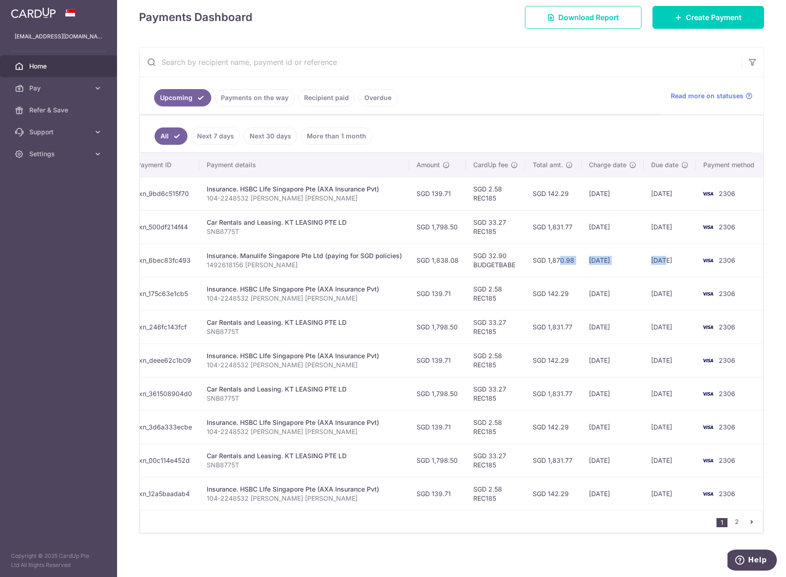
drag, startPoint x: 669, startPoint y: 256, endPoint x: 659, endPoint y: 261, distance: 11.7
click at [659, 261] on tr "Update payment Cancel payment Scheduled for charge txn_6bec83fc493 Insurance. M…" at bounding box center [389, 260] width 752 height 33
click at [659, 261] on td "01/09/2025" at bounding box center [670, 260] width 52 height 33
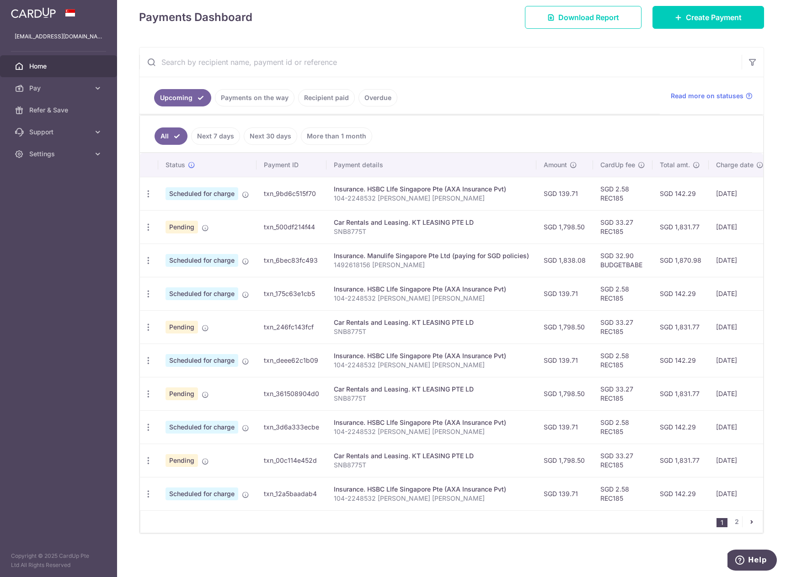
drag, startPoint x: 550, startPoint y: 269, endPoint x: 322, endPoint y: 260, distance: 228.7
click at [322, 260] on tr "Update payment Cancel payment Scheduled for charge txn_6bec83fc493 Insurance. M…" at bounding box center [516, 260] width 752 height 33
click at [331, 258] on td "Insurance. Manulife Singapore Pte Ltd (paying for SGD policies) 1492618156 SIM …" at bounding box center [431, 260] width 210 height 33
click at [766, 562] on span "Help" at bounding box center [757, 560] width 19 height 8
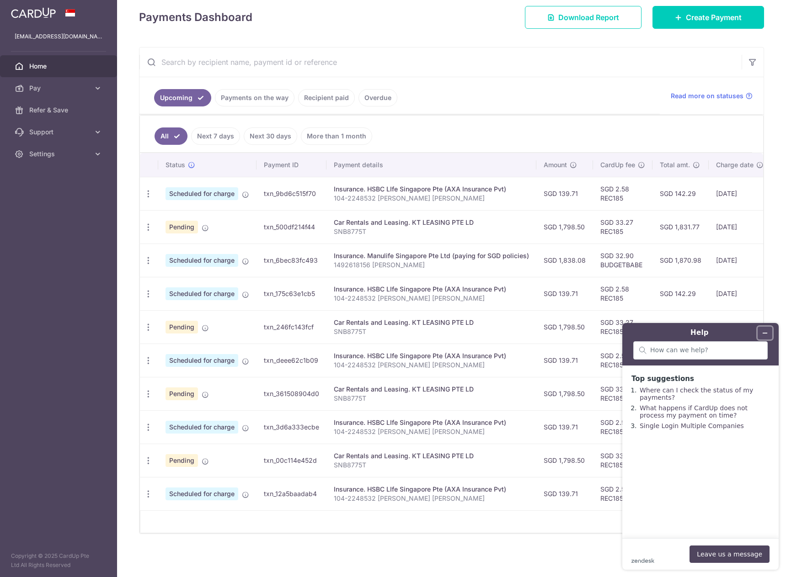
click at [765, 329] on button "Minimise widget" at bounding box center [764, 333] width 15 height 13
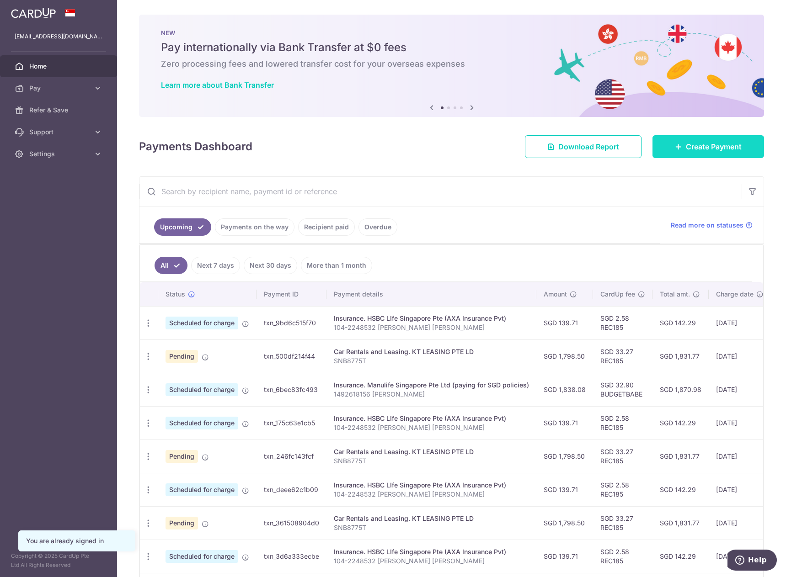
click at [690, 148] on span "Create Payment" at bounding box center [714, 146] width 56 height 11
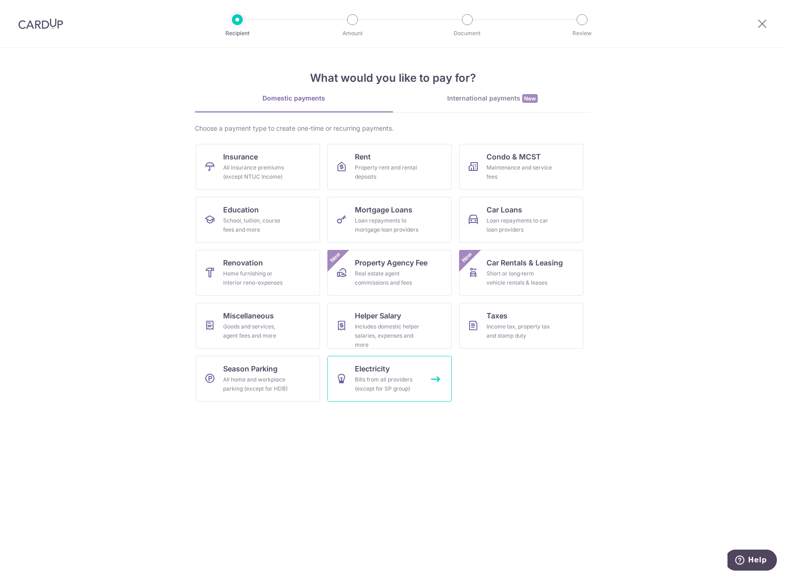
click at [387, 389] on div "Bills from all providers (except for SP group)" at bounding box center [388, 384] width 66 height 18
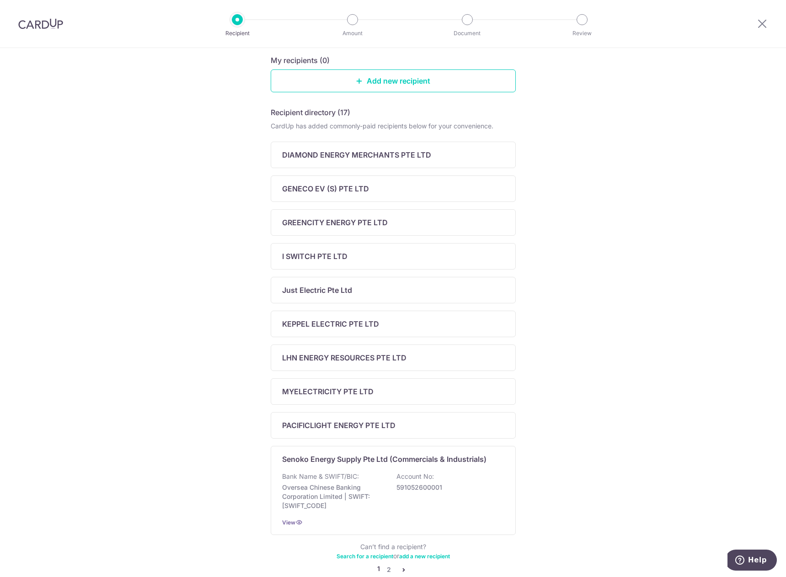
scroll to position [149, 0]
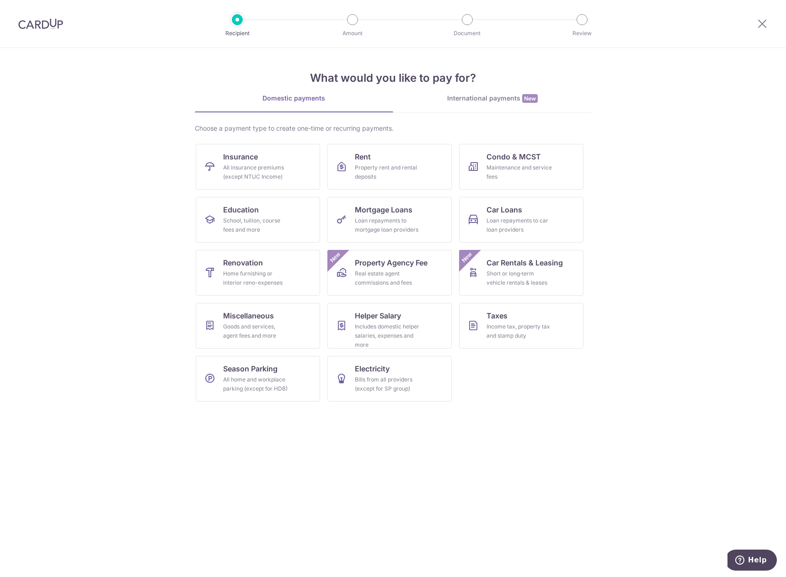
drag, startPoint x: 694, startPoint y: 105, endPoint x: 696, endPoint y: 1, distance: 104.2
click at [693, 107] on section "What would you like to pay for? Domestic payments International payments New Ch…" at bounding box center [393, 312] width 786 height 529
click at [762, 19] on icon at bounding box center [762, 23] width 11 height 11
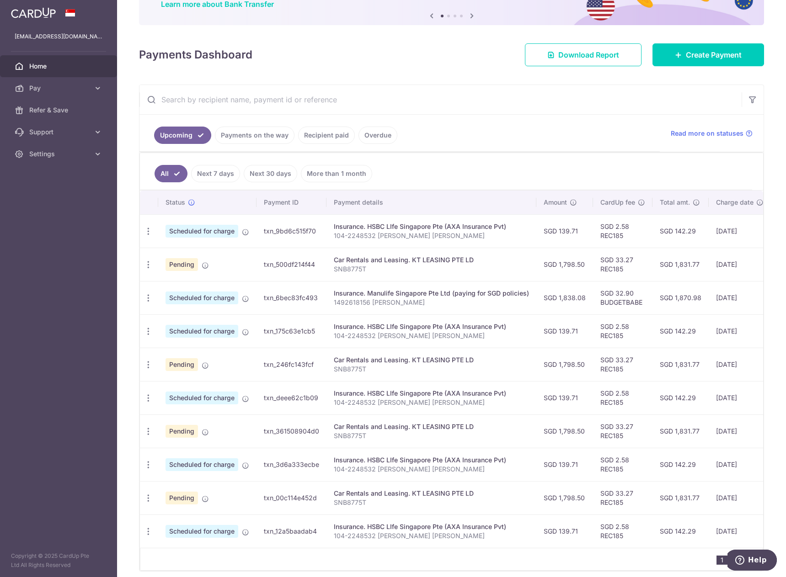
scroll to position [123, 0]
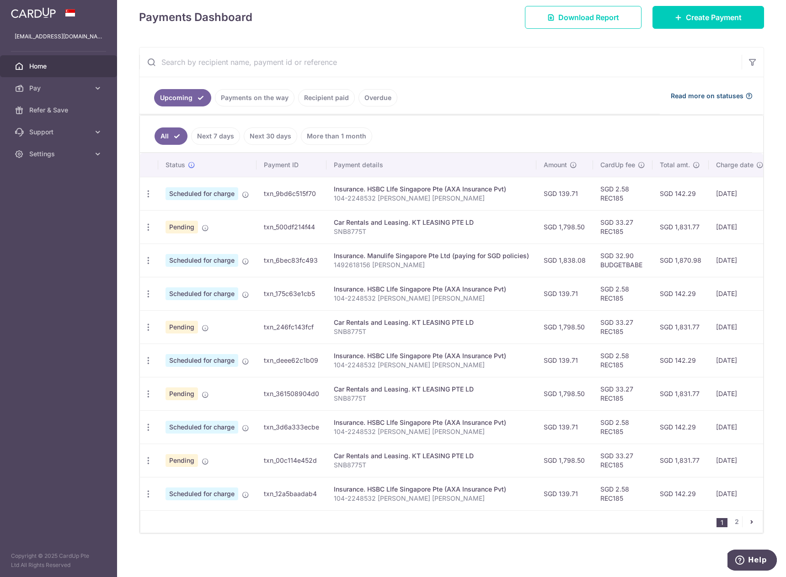
click at [678, 91] on span "Read more on statuses" at bounding box center [707, 95] width 73 height 9
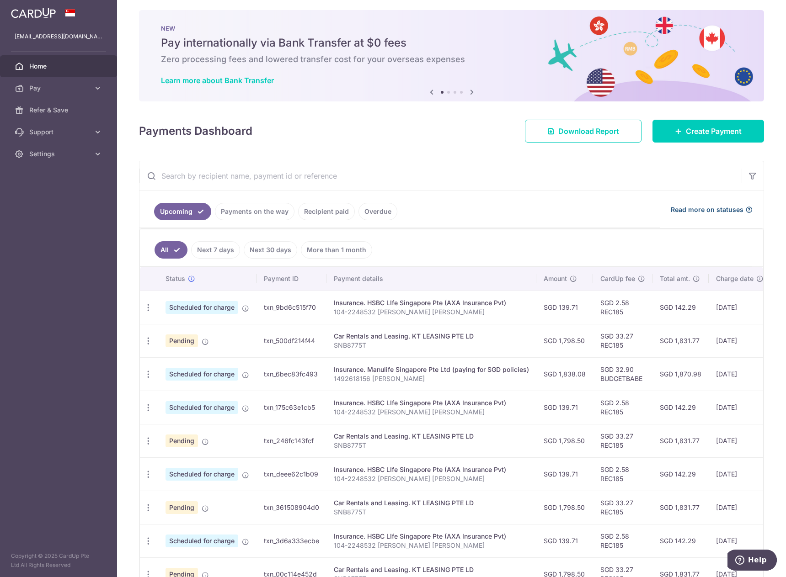
scroll to position [0, 0]
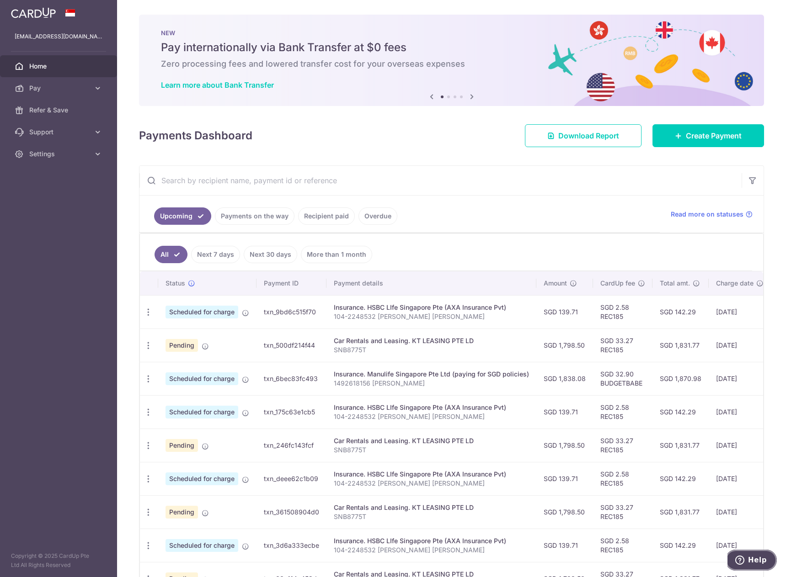
drag, startPoint x: 742, startPoint y: 560, endPoint x: 741, endPoint y: 553, distance: 6.5
click at [741, 560] on icon "Help" at bounding box center [739, 560] width 9 height 9
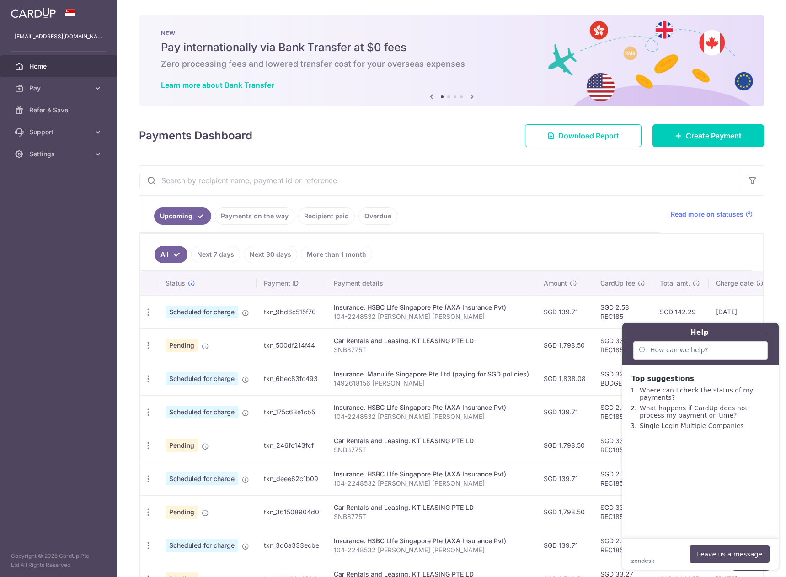
click at [714, 558] on button "Leave us a message" at bounding box center [729, 554] width 80 height 17
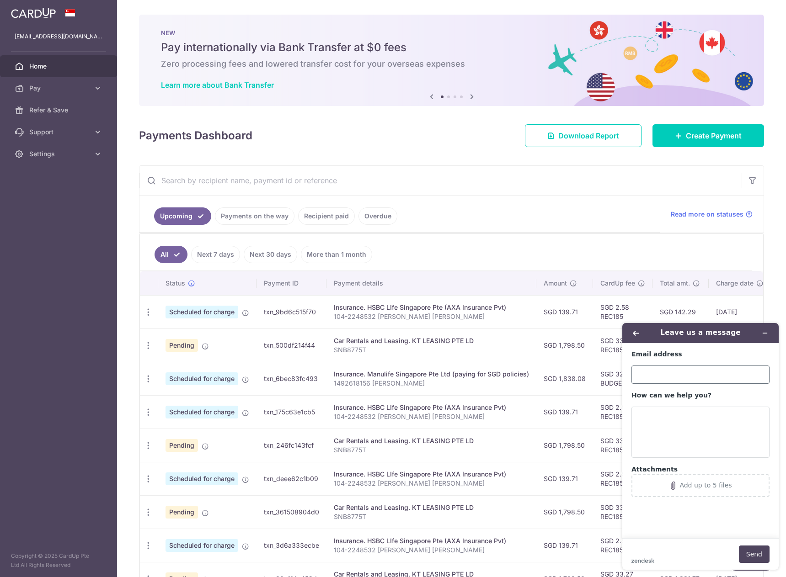
drag, startPoint x: 630, startPoint y: 359, endPoint x: 636, endPoint y: 373, distance: 15.5
click at [630, 363] on main "Email address How can we help you? Attachments Add up to 5 files" at bounding box center [701, 440] width 149 height 195
click at [637, 374] on input "Email address" at bounding box center [700, 375] width 138 height 18
type input "[EMAIL_ADDRESS][DOMAIN_NAME]"
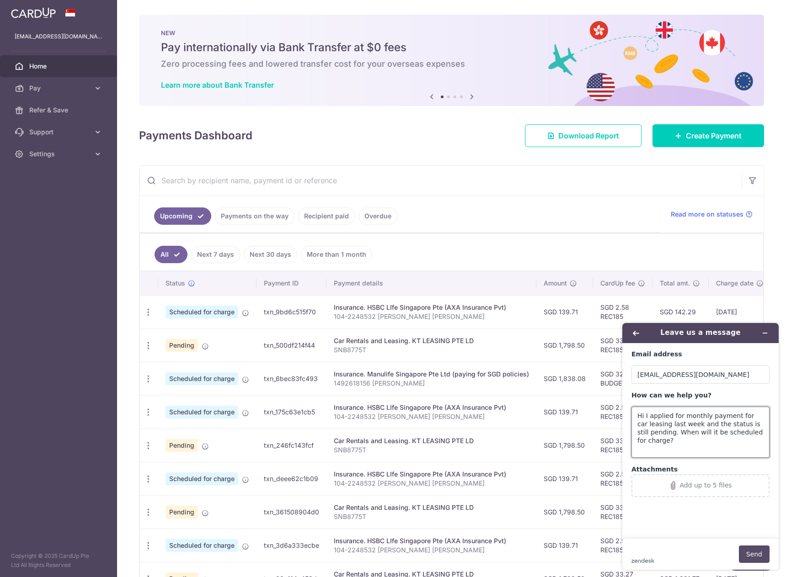
type textarea "Hi I applied for monthly payment for car leasing last week and the status is st…"
click at [752, 552] on button "Send" at bounding box center [754, 554] width 31 height 17
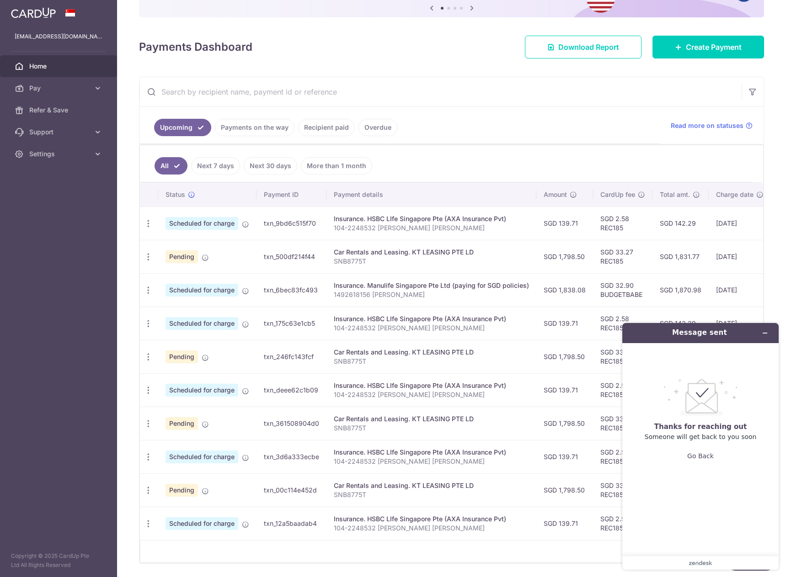
scroll to position [107, 0]
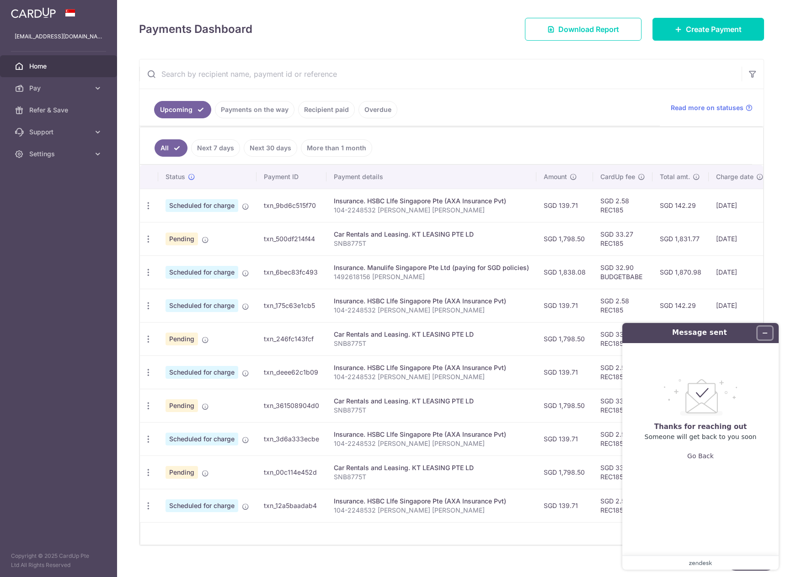
click at [766, 332] on icon "Minimise widget" at bounding box center [765, 333] width 6 height 6
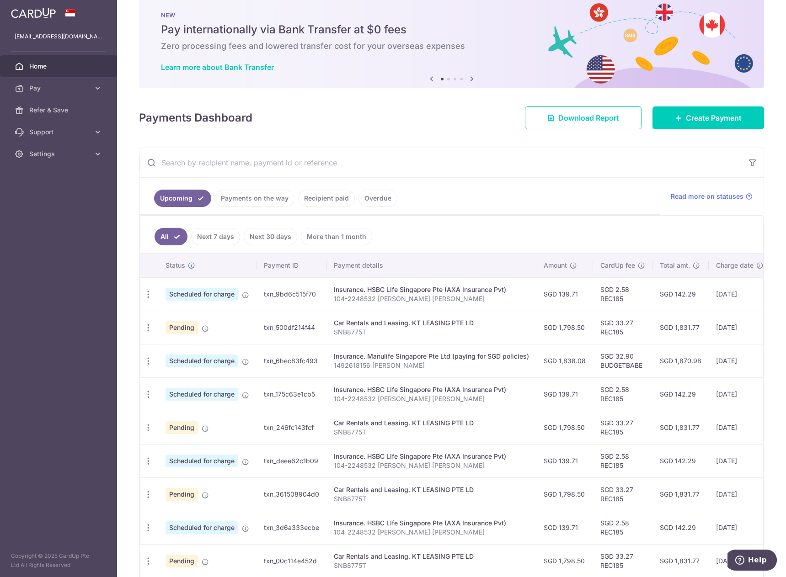
scroll to position [0, 0]
